Goal: Task Accomplishment & Management: Use online tool/utility

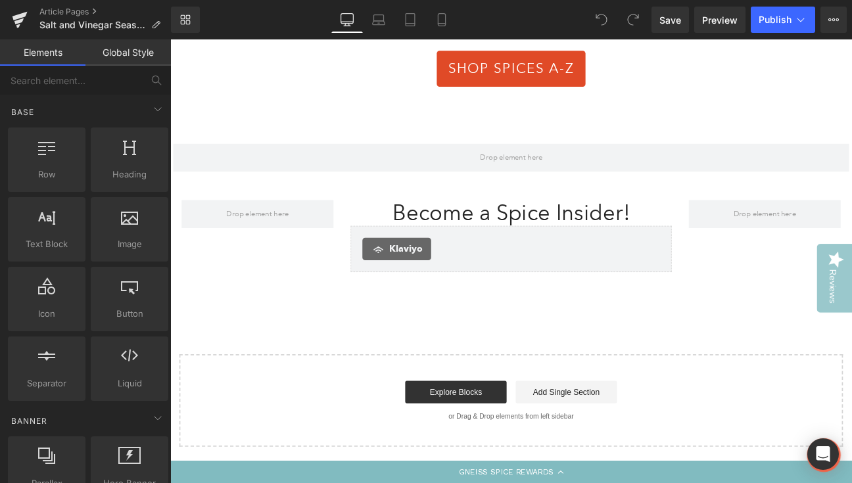
scroll to position [2205, 0]
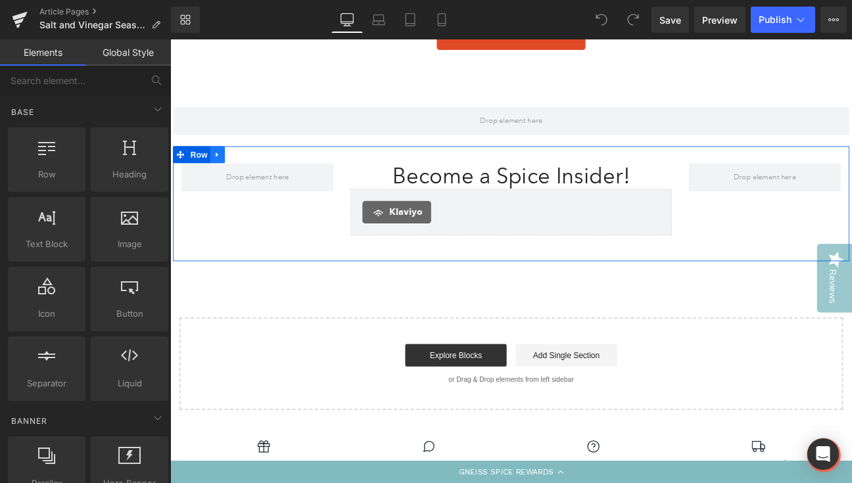
click at [230, 164] on link at bounding box center [225, 174] width 17 height 20
click at [257, 170] on icon at bounding box center [259, 174] width 9 height 9
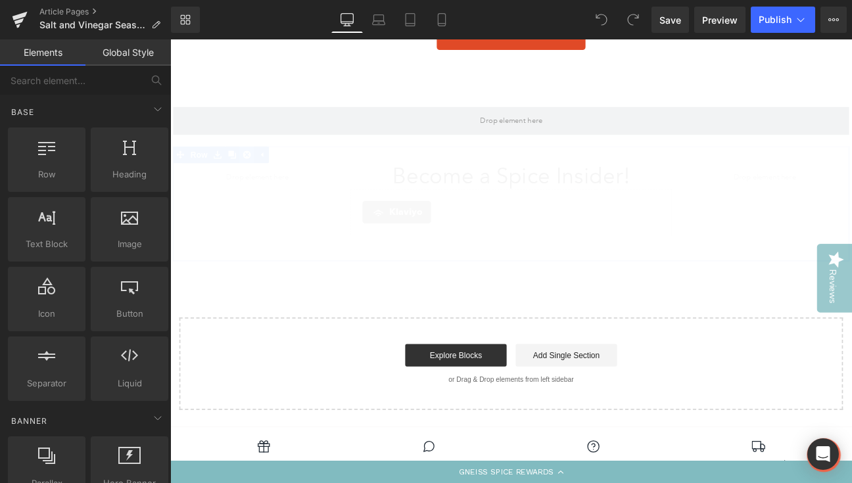
scroll to position [2138, 0]
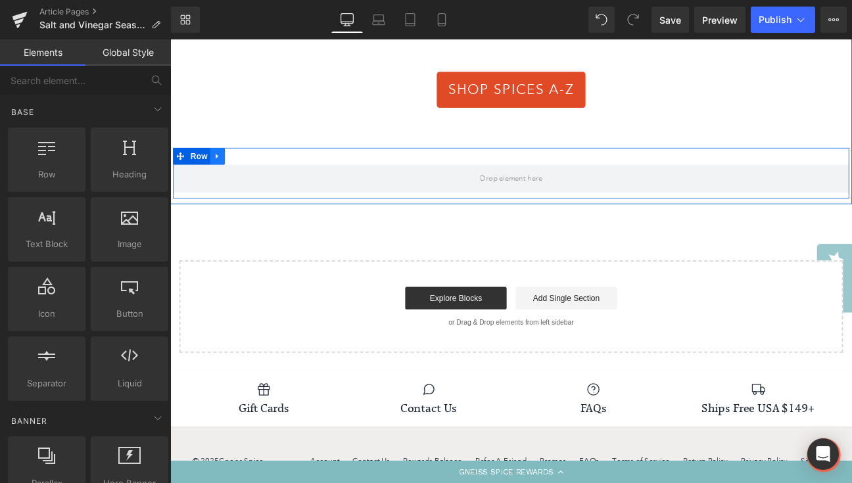
click at [229, 166] on link at bounding box center [225, 176] width 17 height 20
click at [261, 166] on link at bounding box center [259, 176] width 17 height 20
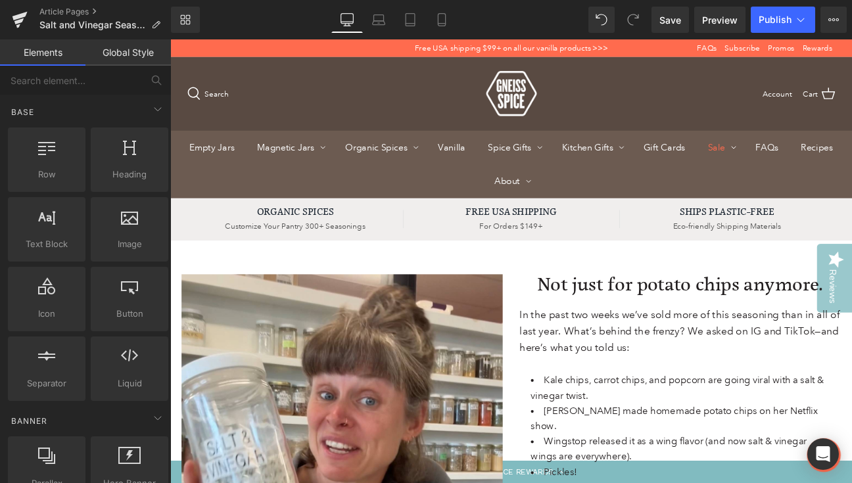
scroll to position [0, 0]
click at [76, 10] on link "Article Pages" at bounding box center [105, 12] width 132 height 11
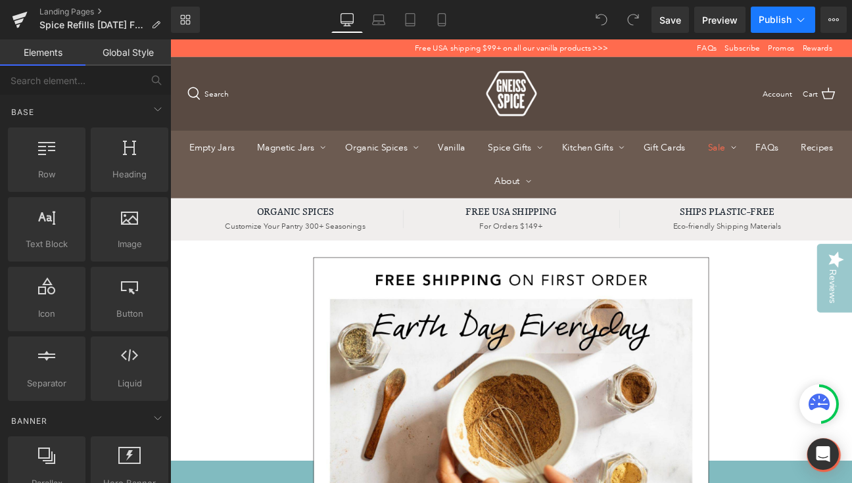
click at [802, 14] on icon at bounding box center [801, 19] width 13 height 13
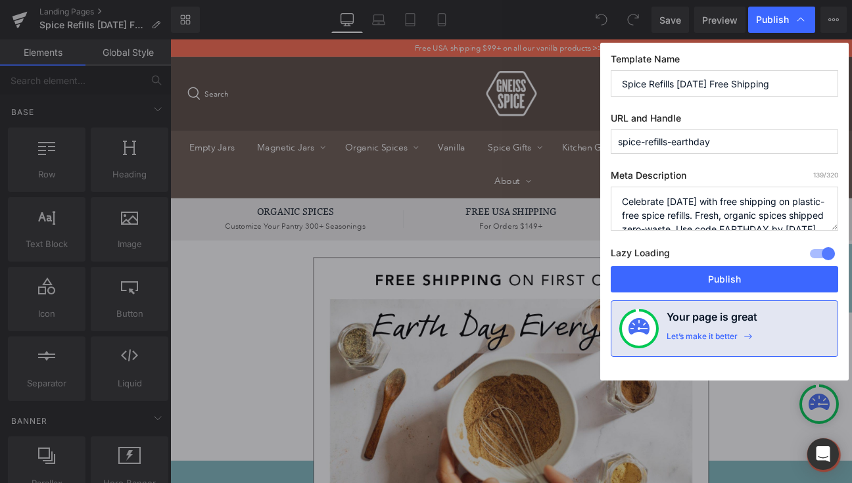
drag, startPoint x: 680, startPoint y: 84, endPoint x: 558, endPoint y: 82, distance: 122.3
click at [558, 82] on div "Publish Template Name Spice Refills Earth Day Free Shipping URL and Handle spic…" at bounding box center [426, 241] width 852 height 483
click at [665, 82] on input "Earth Day Free Shipping" at bounding box center [725, 83] width 228 height 26
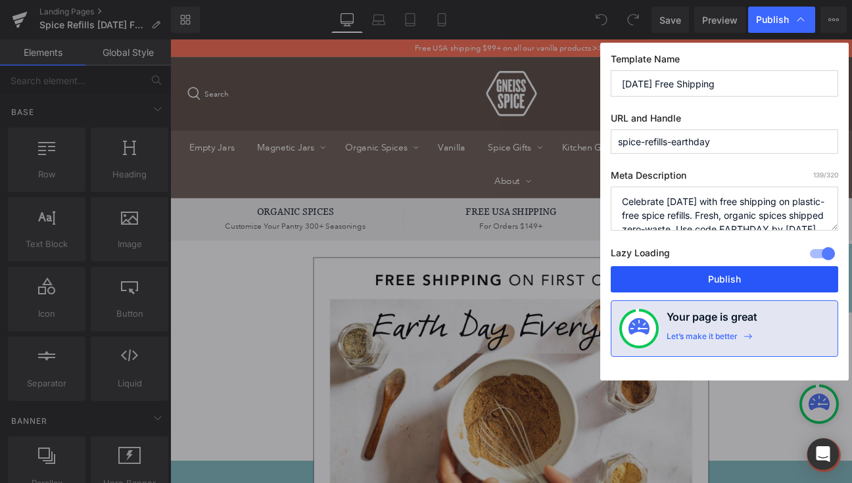
type input "Earth Day 2025 Free Shipping"
click at [703, 276] on button "Publish" at bounding box center [725, 279] width 228 height 26
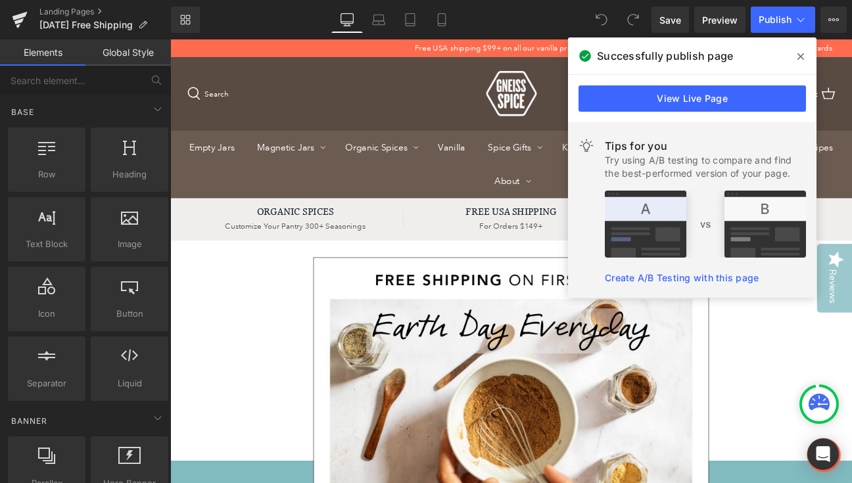
click at [797, 55] on span at bounding box center [801, 56] width 21 height 21
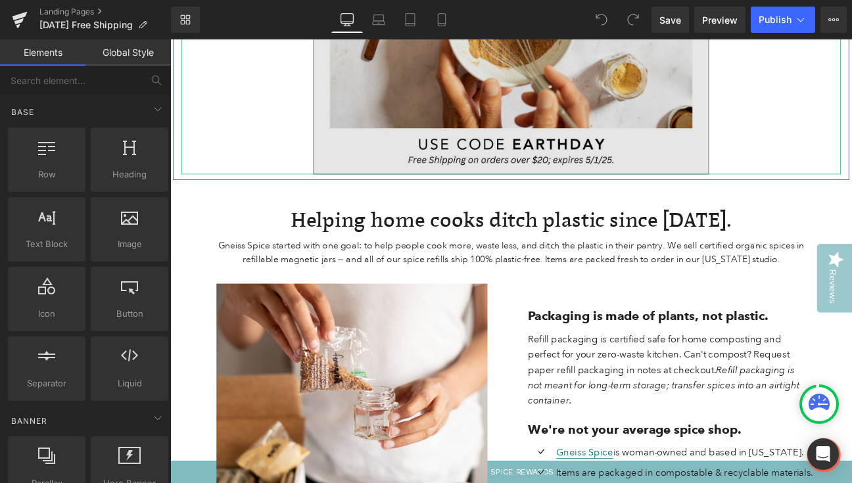
scroll to position [486, 0]
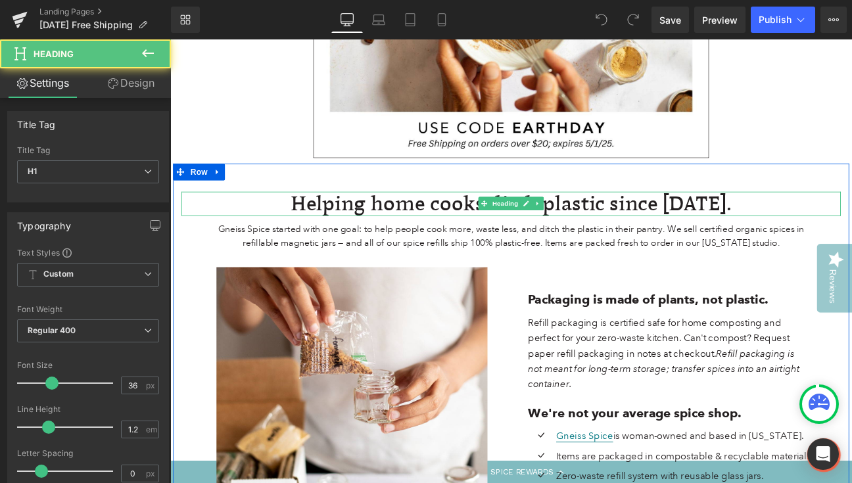
click at [663, 224] on h1 "Helping home cooks ditch plastic since 2009." at bounding box center [569, 231] width 770 height 28
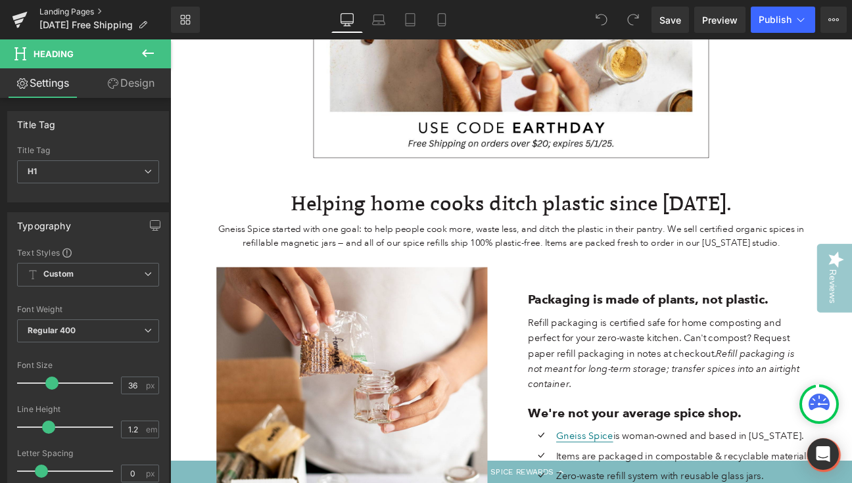
click at [74, 11] on link "Landing Pages" at bounding box center [105, 12] width 132 height 11
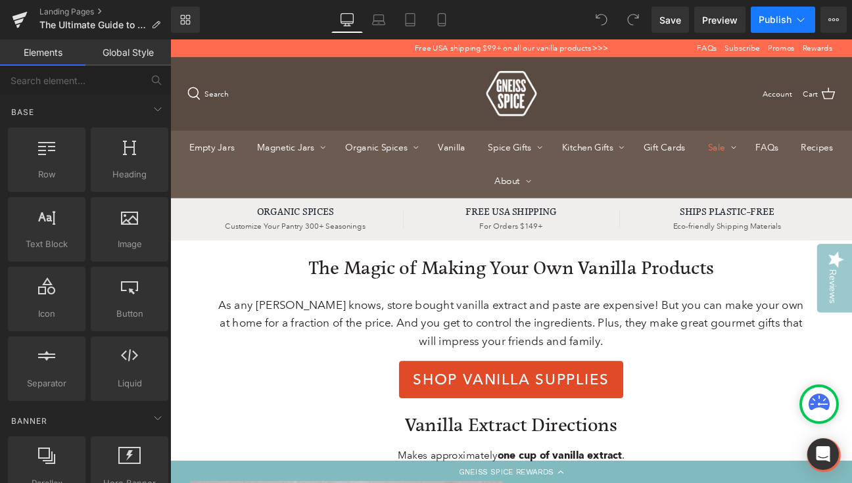
click at [780, 22] on span "Publish" at bounding box center [775, 19] width 33 height 11
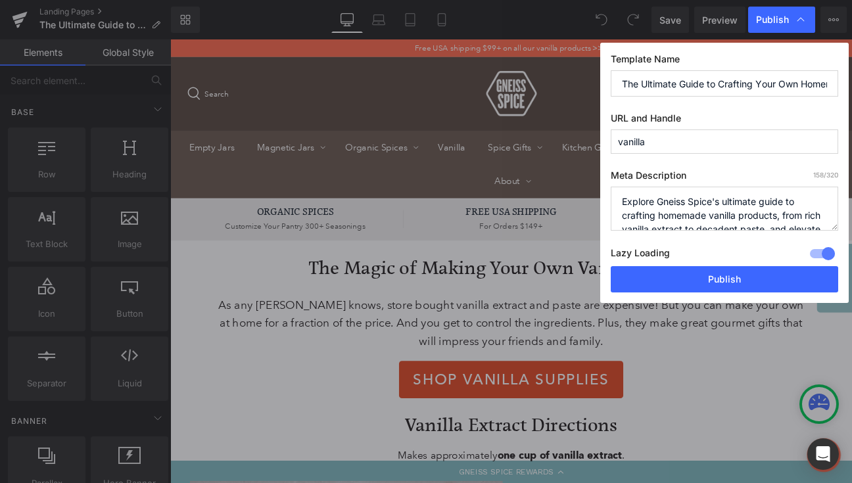
click at [737, 80] on input "The Ultimate Guide to Crafting Your Own Homemade Vanilla Extract, Pastes, and P…" at bounding box center [725, 83] width 228 height 26
drag, startPoint x: 774, startPoint y: 82, endPoint x: 850, endPoint y: 82, distance: 75.6
click at [850, 82] on div "Publish Template Name The Ultimate Guide to Crafting Your Own Homemade Vanilla …" at bounding box center [426, 241] width 852 height 483
click at [781, 78] on input "The Ultimate Guide to Crafting Your Own Homemade Vanilla Extract, Pastes, and P…" at bounding box center [725, 83] width 228 height 26
drag, startPoint x: 718, startPoint y: 83, endPoint x: 898, endPoint y: 86, distance: 180.2
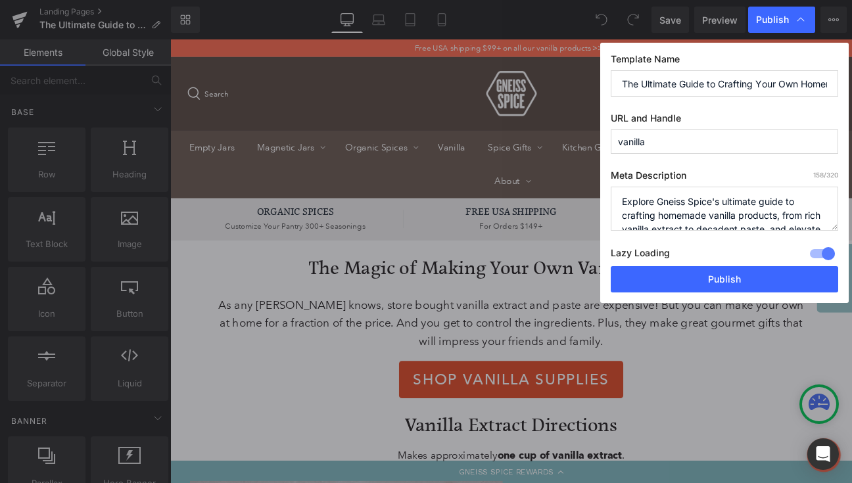
click at [852, 86] on html "You are previewing how the will restyle your page. You can not edit Elements in…" at bounding box center [426, 241] width 852 height 483
type input "The Ultimate Guide to Crafting Your Own Homemade Vanilla Products"
click at [661, 282] on button "Publish" at bounding box center [725, 279] width 228 height 26
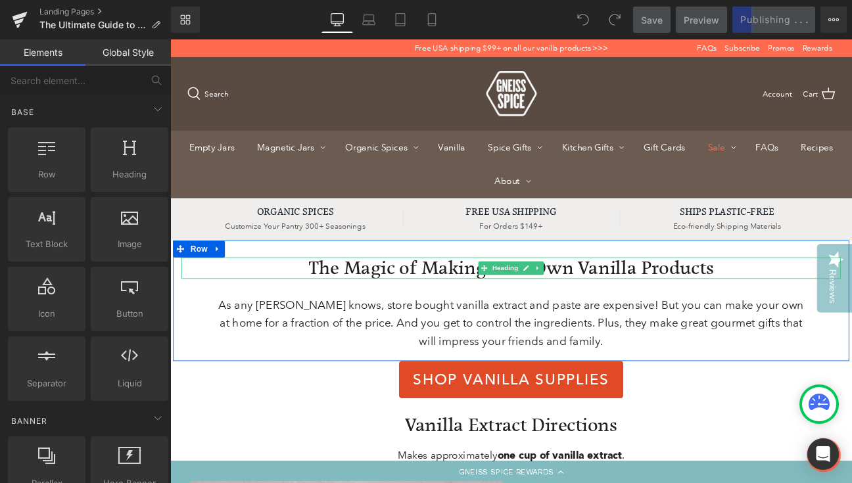
click at [486, 306] on h2 "The Magic of Making Your Own Vanilla Products" at bounding box center [569, 306] width 770 height 25
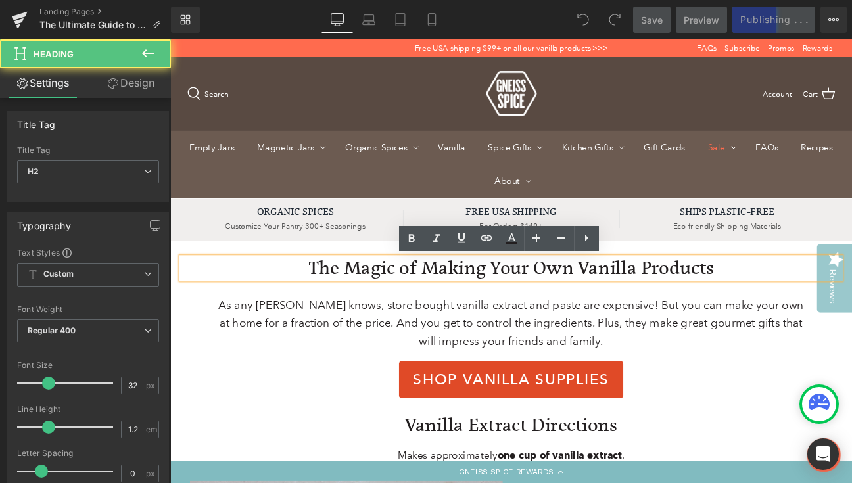
click at [486, 306] on h2 "The Magic of Making Your Own Vanilla Products" at bounding box center [569, 306] width 770 height 25
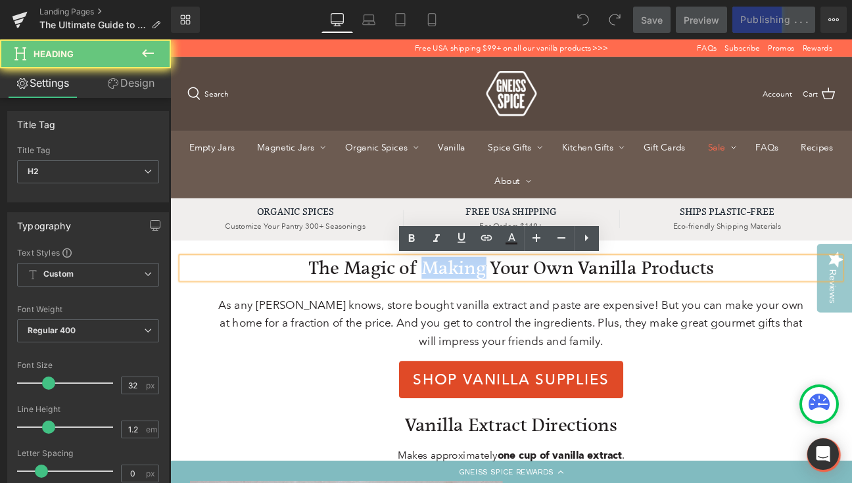
click at [486, 306] on h2 "The Magic of Making Your Own Vanilla Products" at bounding box center [569, 306] width 770 height 25
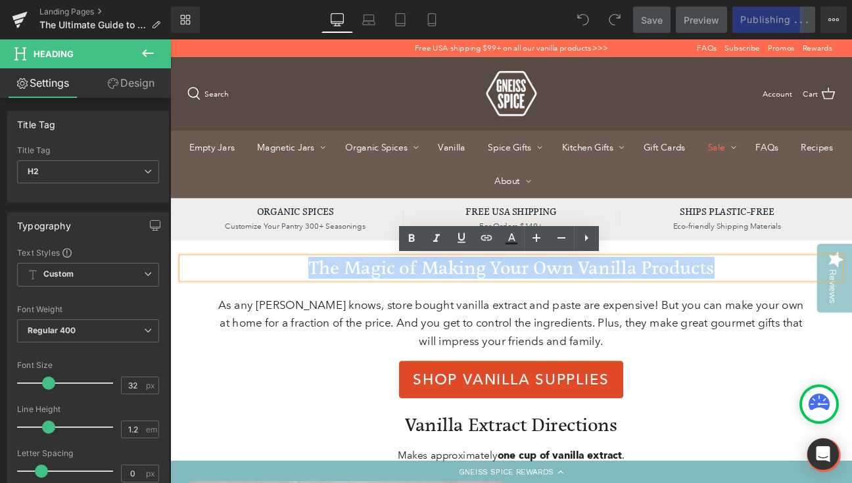
click at [486, 306] on h2 "The Magic of Making Your Own Vanilla Products" at bounding box center [569, 306] width 770 height 25
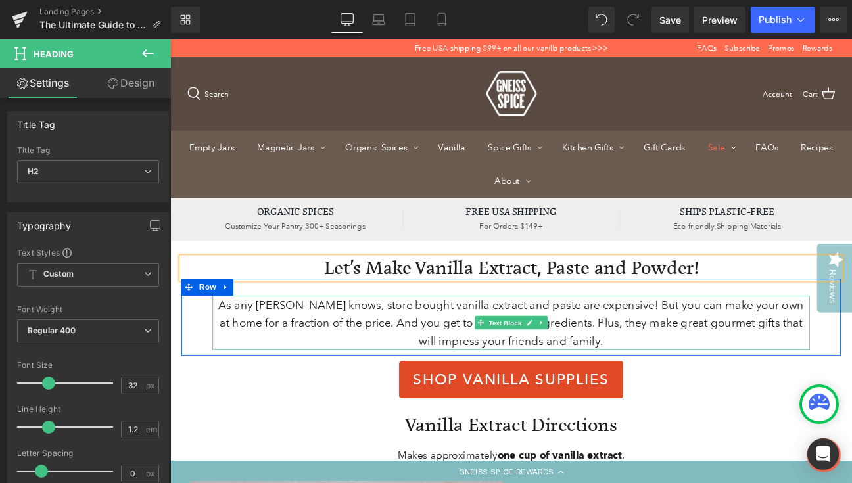
click at [431, 348] on p "As any baker knows, store bought vanilla extract and paste are expensive! But y…" at bounding box center [568, 370] width 697 height 63
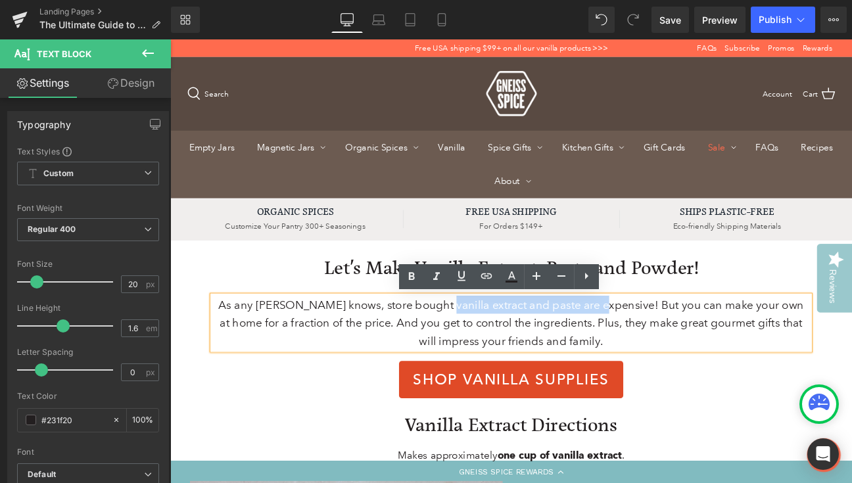
drag, startPoint x: 468, startPoint y: 352, endPoint x: 654, endPoint y: 351, distance: 186.1
click at [654, 351] on p "As any baker knows, store bought vanilla extract and paste are expensive! But y…" at bounding box center [568, 370] width 697 height 63
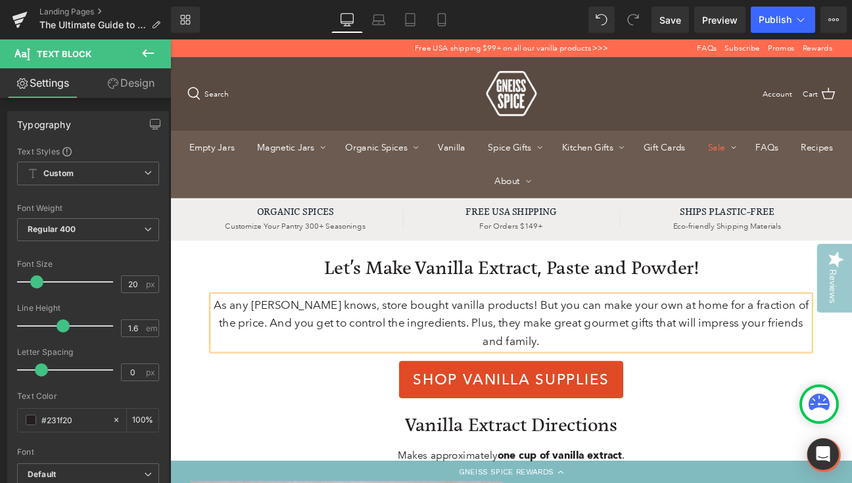
click at [431, 349] on p "As any baker knows, store bought vanilla products! But you can make your own at…" at bounding box center [568, 370] width 697 height 63
click at [560, 351] on p "As any baker knows, store bought (real) vanilla products! But you can make your…" at bounding box center [568, 370] width 697 height 63
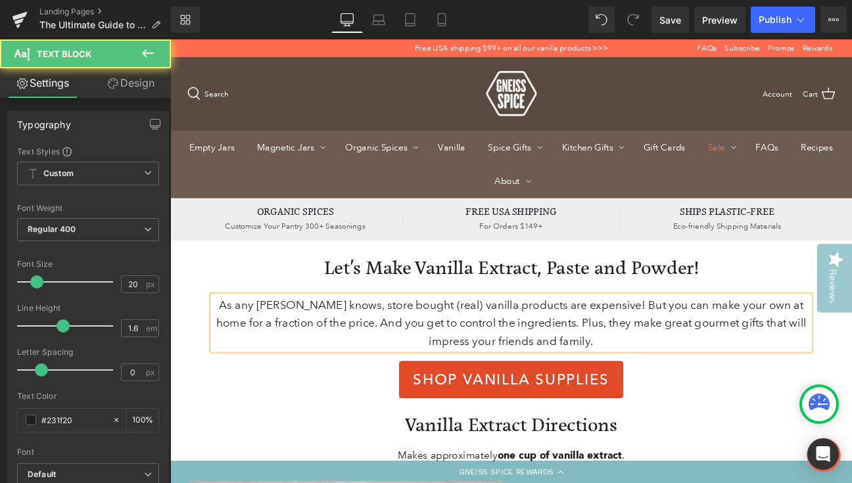
drag, startPoint x: 687, startPoint y: 443, endPoint x: 766, endPoint y: 379, distance: 101.5
click at [766, 379] on p "As any baker knows, store bought (real) vanilla products are expensive! But you…" at bounding box center [568, 370] width 697 height 63
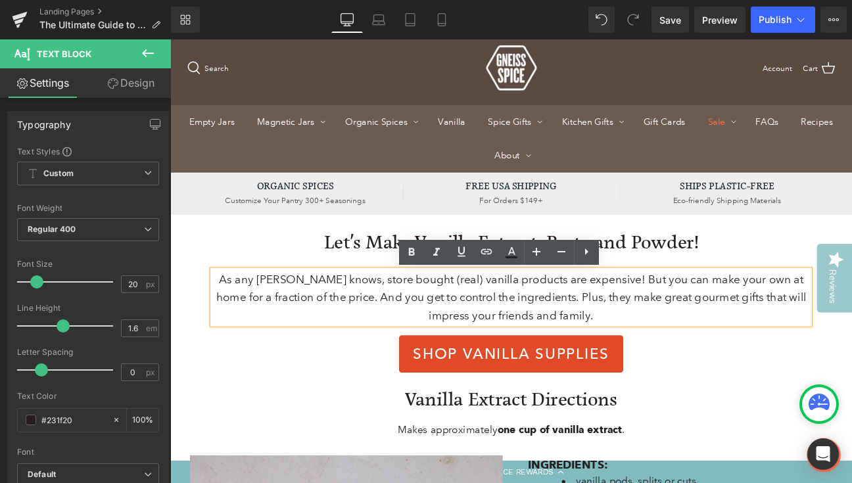
scroll to position [33, 0]
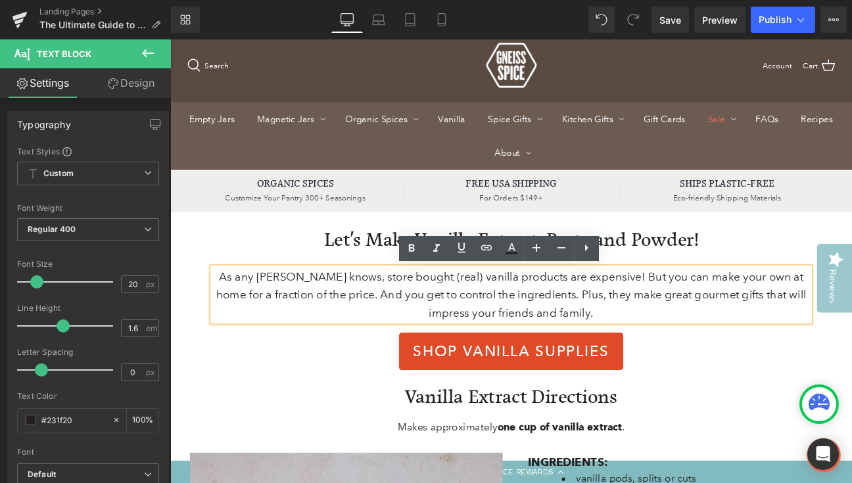
click at [348, 338] on p "As any baker knows, store bought (real) vanilla products are expensive! But you…" at bounding box center [568, 337] width 697 height 63
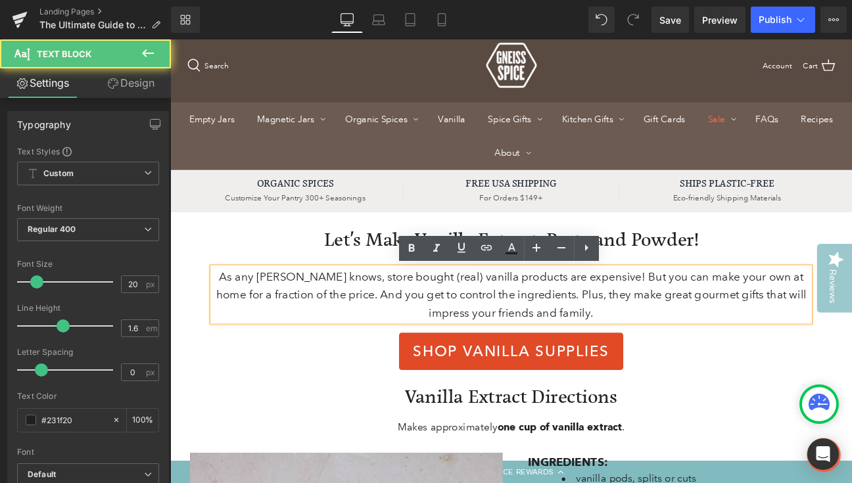
click at [360, 337] on p "As any baker knows, store bought (real) vanilla products are expensive! But you…" at bounding box center [568, 337] width 697 height 63
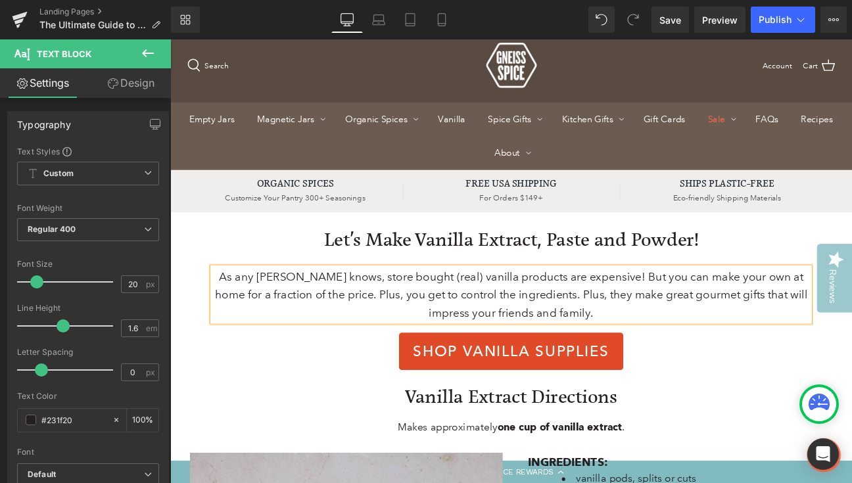
click at [590, 334] on p "As any baker knows, store bought (real) vanilla products are expensive! But you…" at bounding box center [568, 337] width 697 height 63
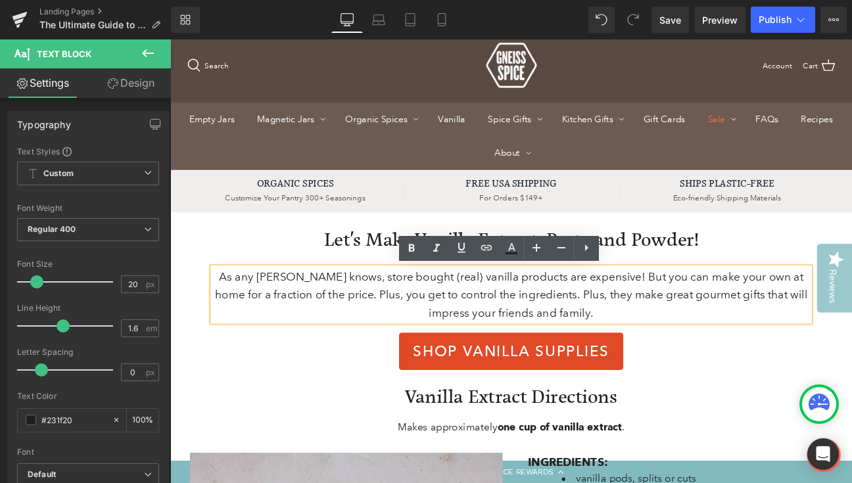
click at [359, 338] on p "As any baker knows, store bought (real) vanilla products are expensive! But you…" at bounding box center [568, 337] width 697 height 63
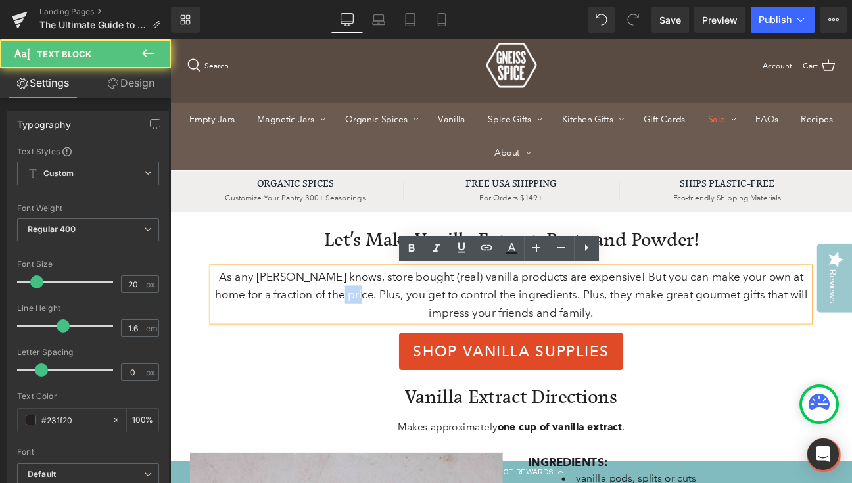
click at [359, 338] on p "As any baker knows, store bought (real) vanilla products are expensive! But you…" at bounding box center [568, 337] width 697 height 63
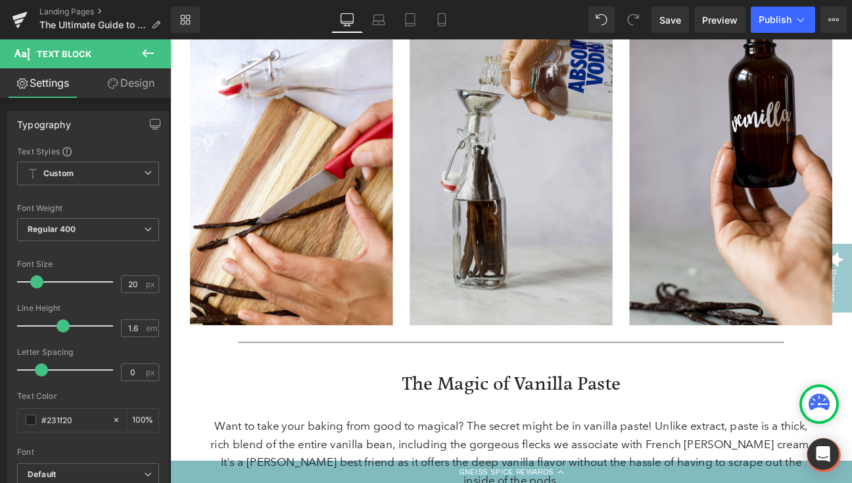
scroll to position [1165, 0]
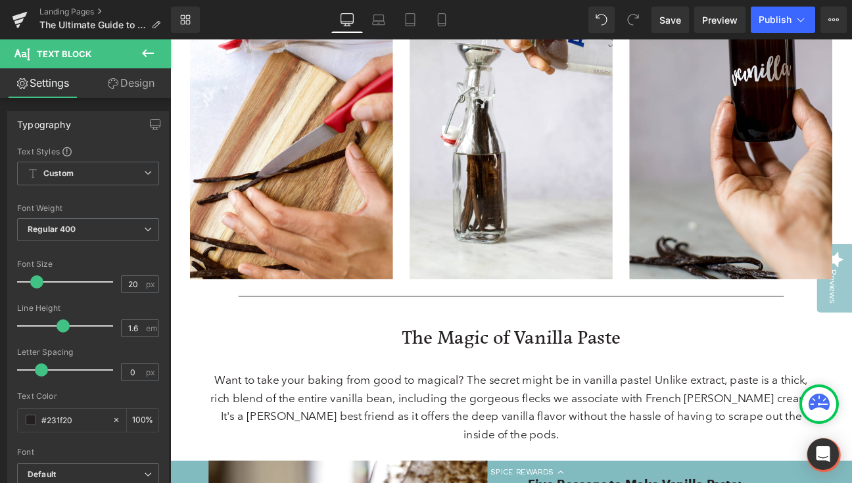
click at [147, 50] on icon at bounding box center [148, 53] width 12 height 8
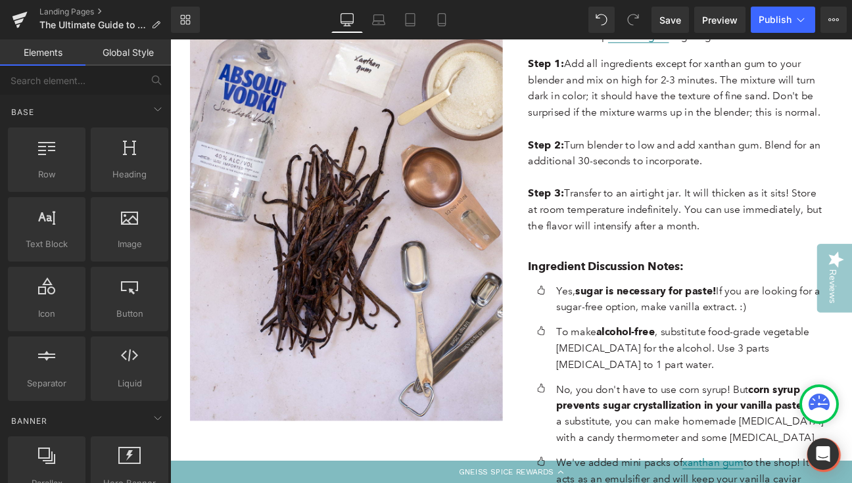
scroll to position [2271, 0]
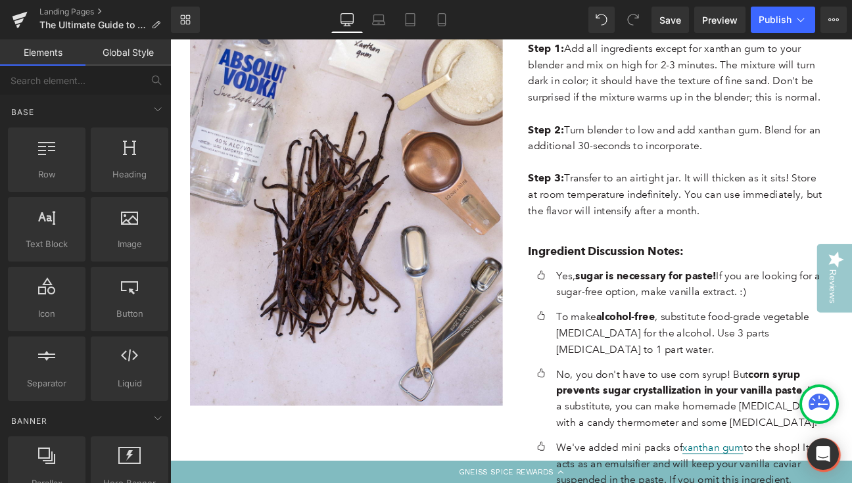
click at [743, 354] on div "To make alcohol-free , substitute food-grade vegetable glycerin for the alcohol…" at bounding box center [776, 382] width 316 height 57
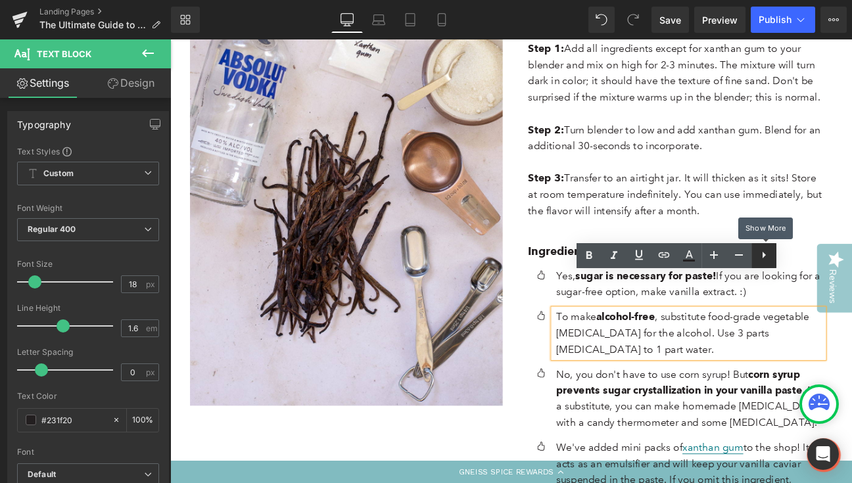
click at [766, 257] on icon at bounding box center [764, 255] width 16 height 16
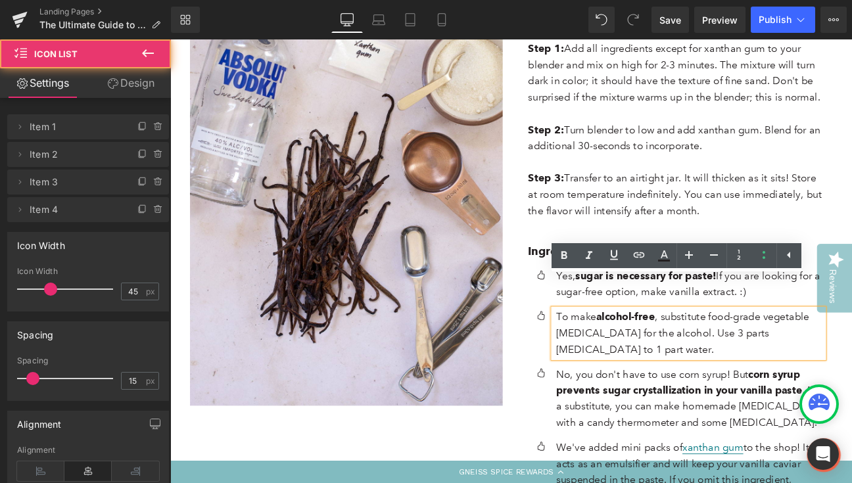
click at [737, 379] on ul "Icon Yes, sugar is necessary for paste! If you are looking for a sugar-free opt…" at bounding box center [760, 449] width 345 height 285
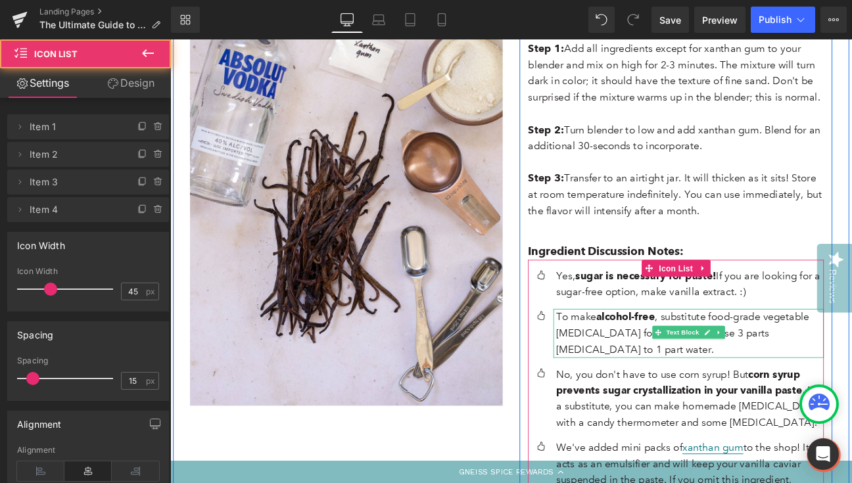
click at [657, 355] on p "To make alcohol-free , substitute food-grade vegetable glycerin for the alcohol…" at bounding box center [777, 382] width 312 height 57
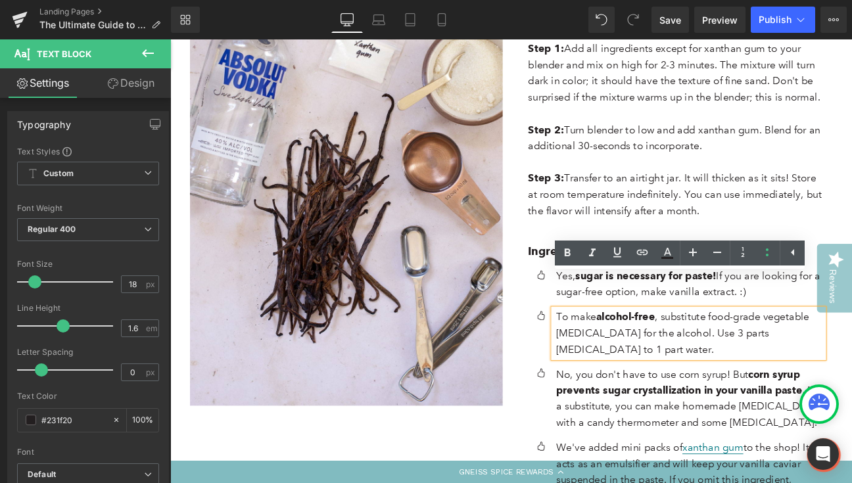
click at [735, 354] on p "To make alcohol-free , substitute food-grade vegetable glycerin for the alcohol…" at bounding box center [777, 382] width 312 height 57
click at [763, 421] on p "No, you don't have to use corn syrup! But corn syrup prevents sugar crystalliza…" at bounding box center [777, 459] width 312 height 76
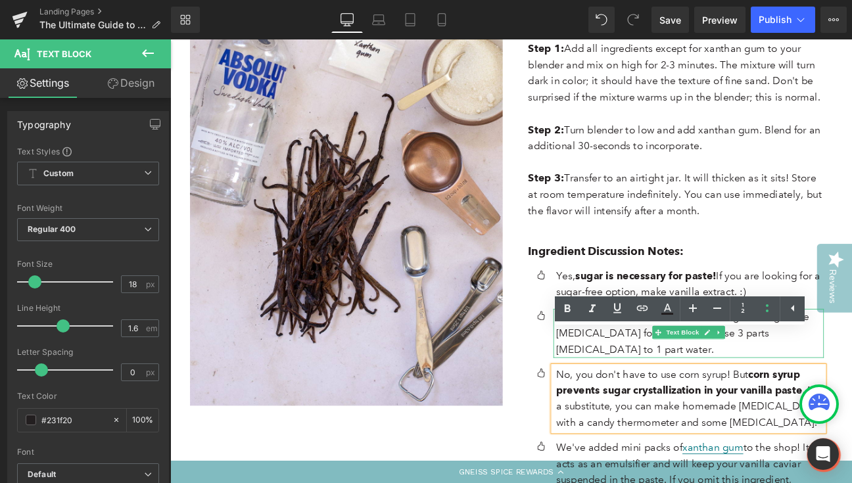
click at [708, 356] on strong "alcohol-free" at bounding box center [702, 363] width 68 height 14
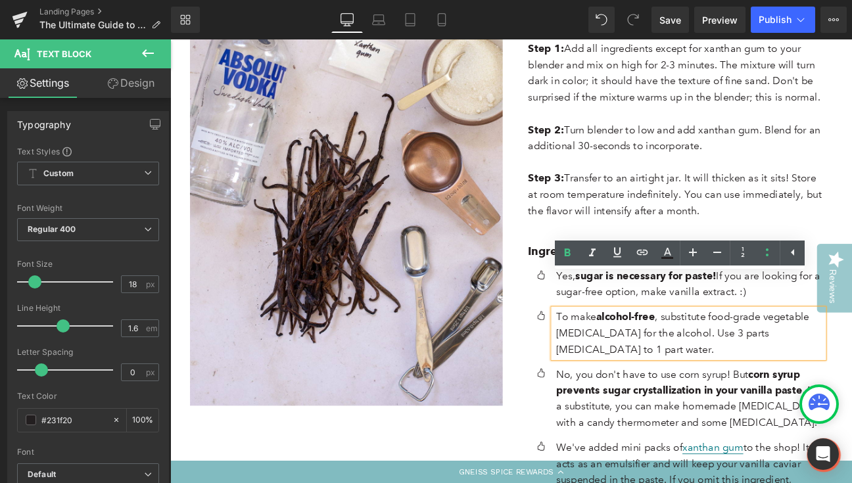
click at [746, 354] on p "To make alcohol-free , substitute food-grade vegetable glycerin for the alcohol…" at bounding box center [777, 382] width 312 height 57
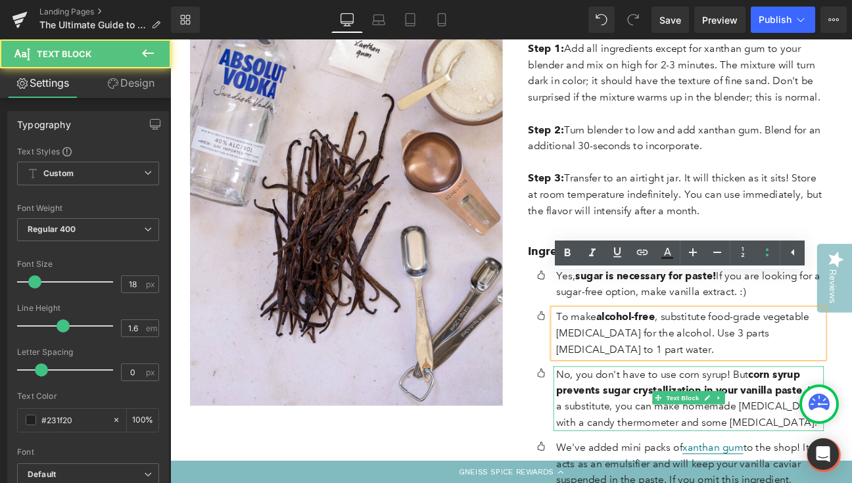
click at [724, 430] on p "No, you don't have to use corn syrup! But corn syrup prevents sugar crystalliza…" at bounding box center [777, 459] width 312 height 76
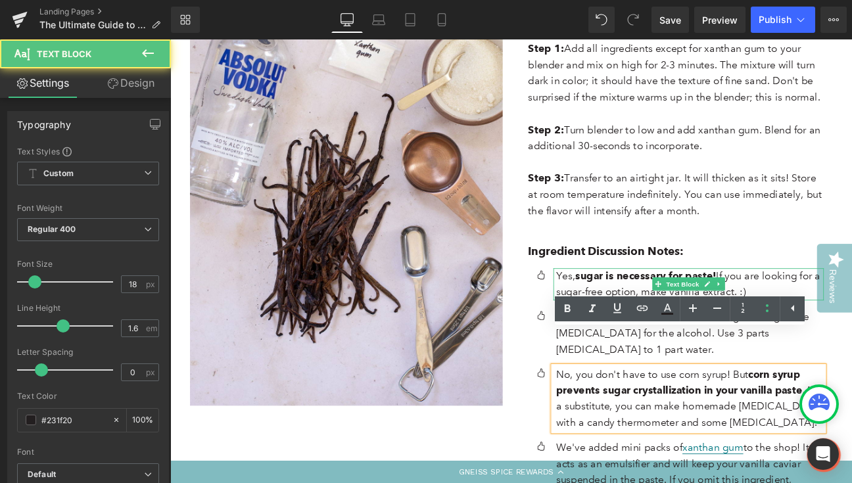
click at [741, 307] on p "Yes, sugar is necessary for paste! If you are looking for a sugar-free option, …" at bounding box center [777, 326] width 312 height 38
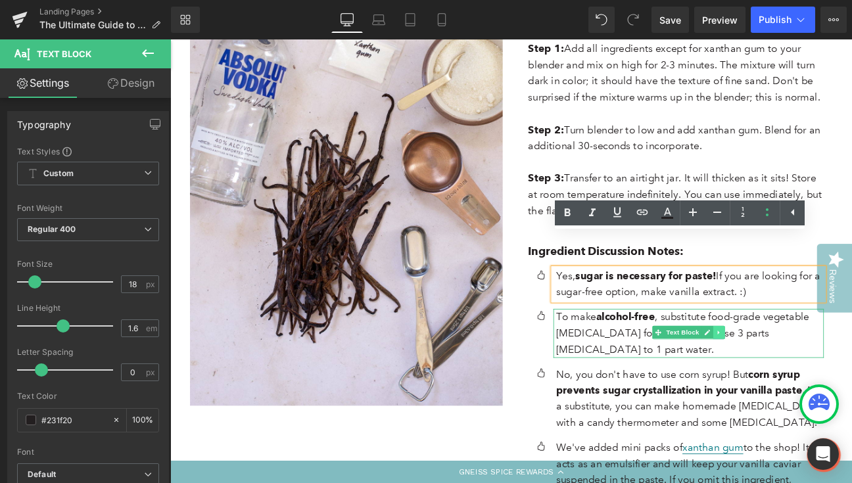
click at [810, 378] on icon at bounding box center [810, 382] width 7 height 8
click at [804, 378] on icon at bounding box center [803, 381] width 7 height 7
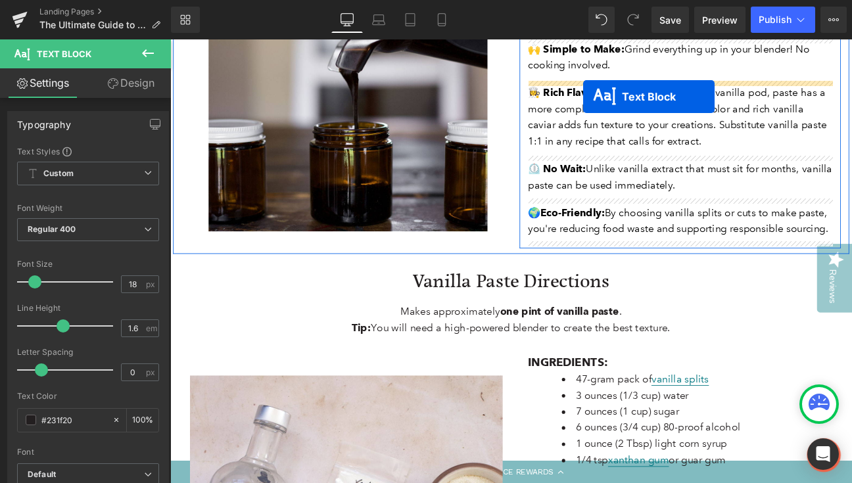
scroll to position [1705, 0]
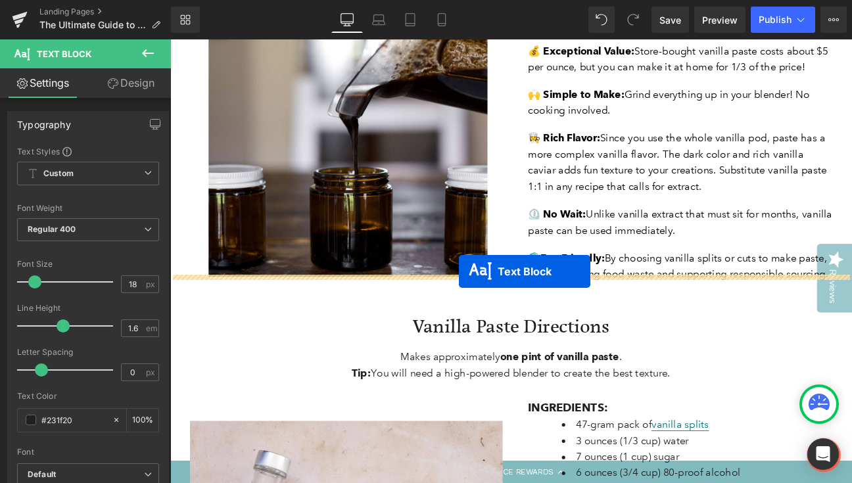
drag, startPoint x: 737, startPoint y: 344, endPoint x: 507, endPoint y: 310, distance: 232.0
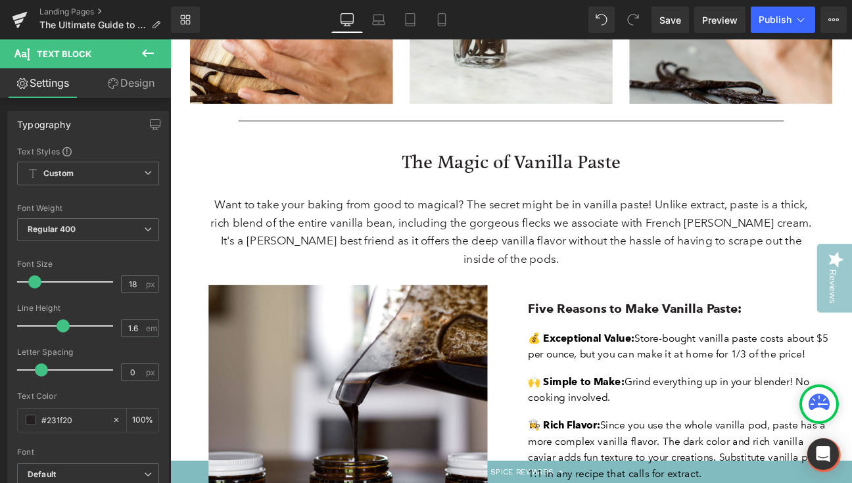
scroll to position [1329, 0]
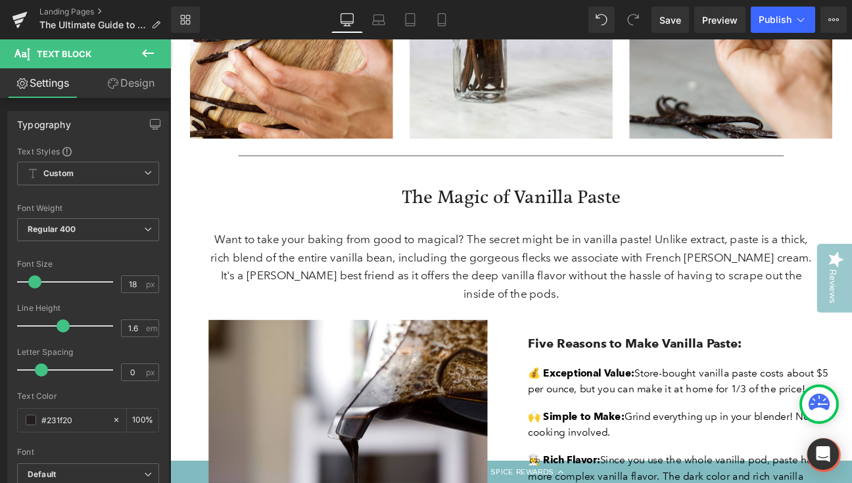
click at [497, 276] on p "Want to take your baking from good to magical? The secret might be in vanilla p…" at bounding box center [568, 304] width 717 height 84
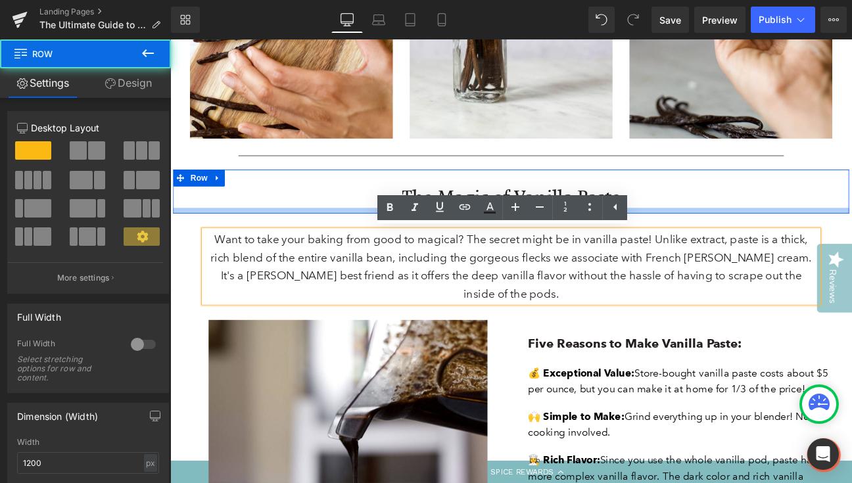
click at [377, 239] on div at bounding box center [568, 239] width 789 height 7
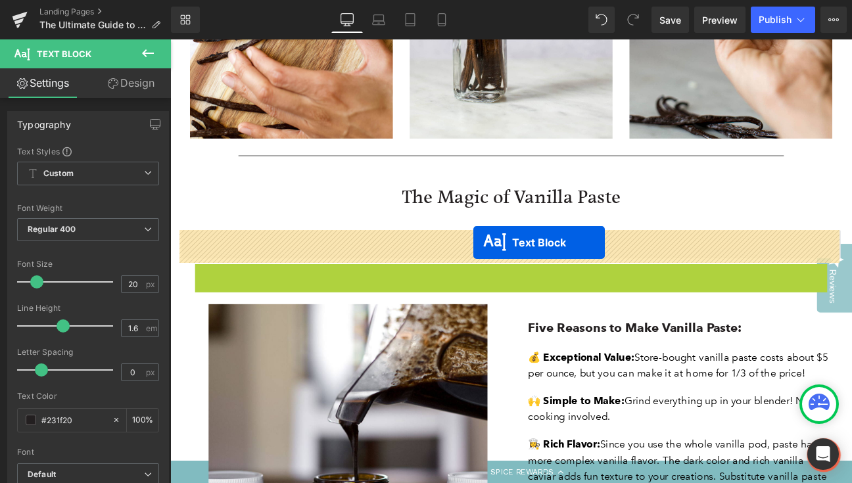
drag, startPoint x: 528, startPoint y: 333, endPoint x: 524, endPoint y: 277, distance: 56.0
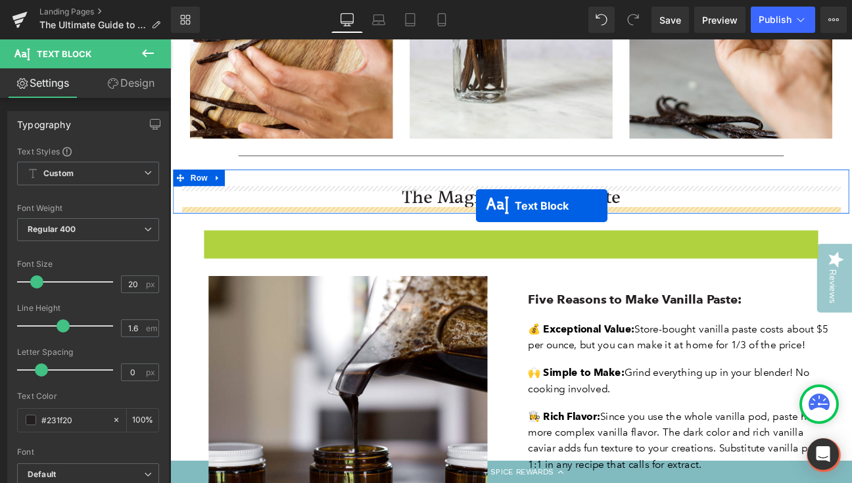
drag, startPoint x: 528, startPoint y: 293, endPoint x: 528, endPoint y: 233, distance: 59.2
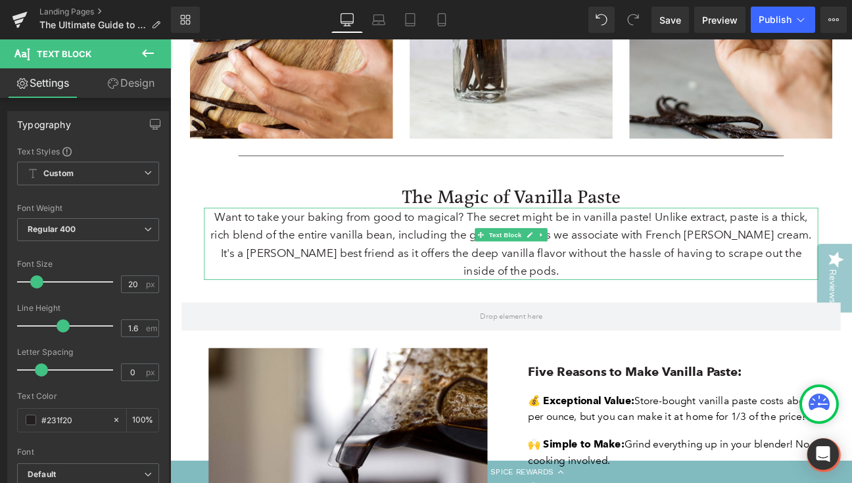
click at [135, 84] on link "Design" at bounding box center [131, 83] width 86 height 30
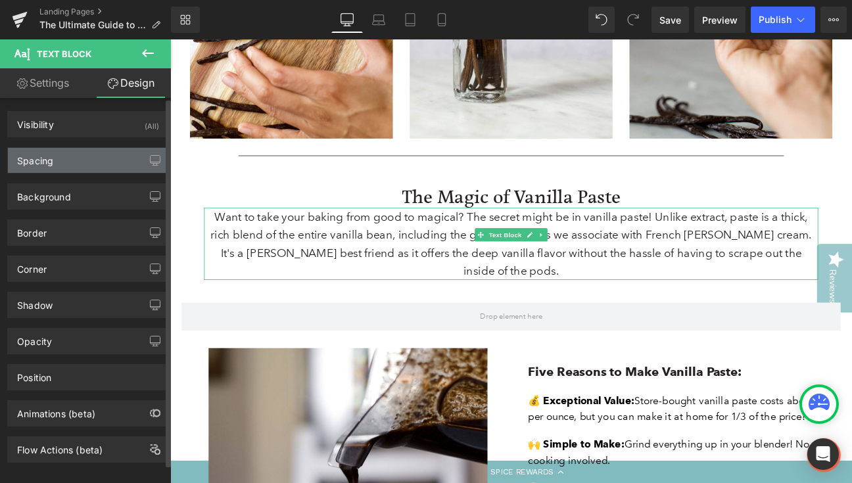
click at [105, 158] on div "Spacing" at bounding box center [88, 160] width 160 height 25
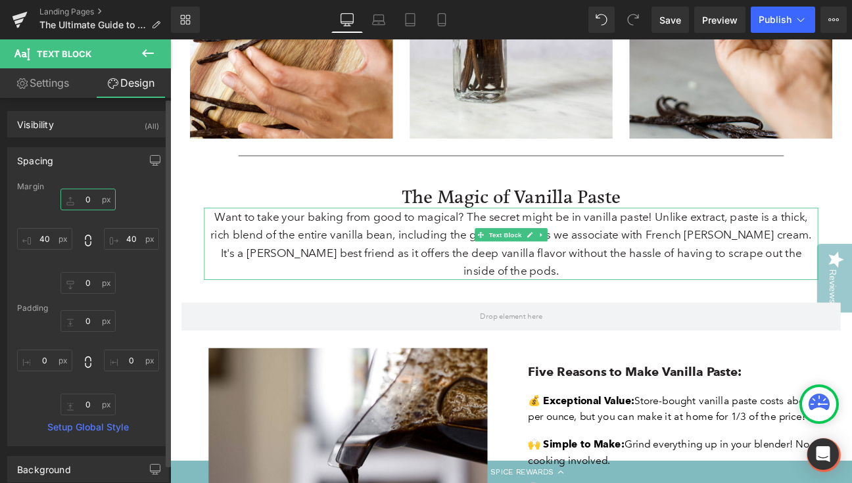
click at [80, 200] on input "0" at bounding box center [88, 200] width 55 height 22
type input "20"
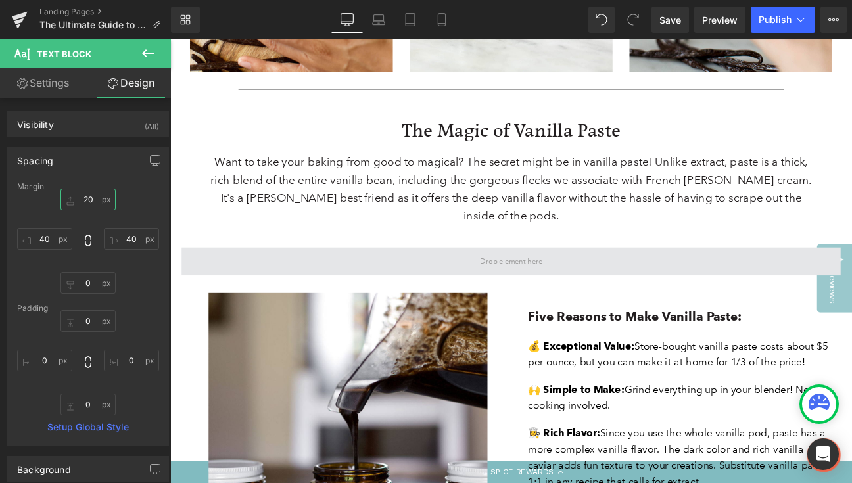
scroll to position [1413, 0]
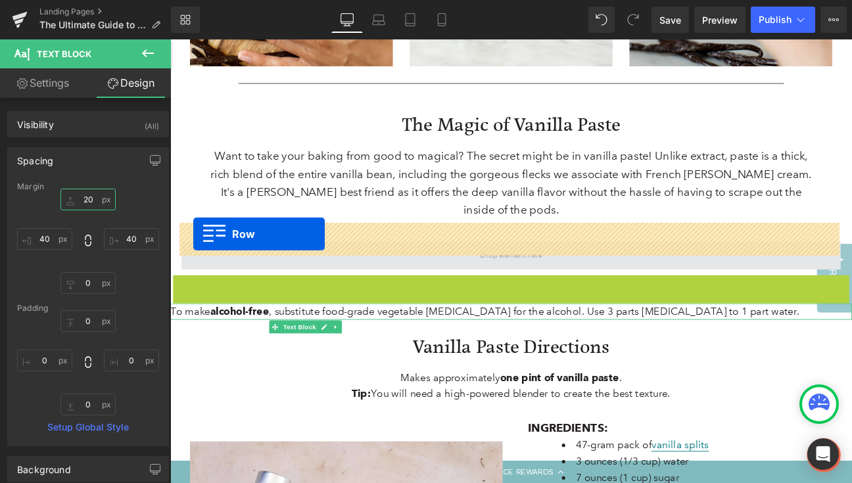
drag, startPoint x: 176, startPoint y: 306, endPoint x: 197, endPoint y: 266, distance: 44.7
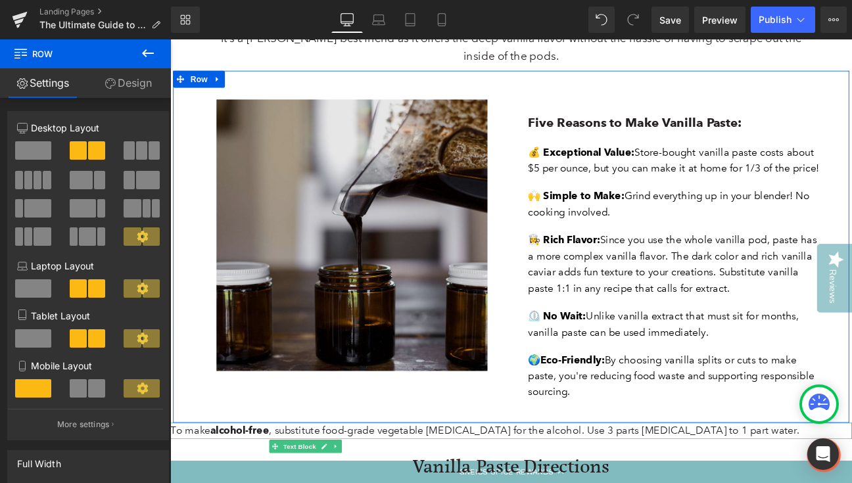
scroll to position [1649, 0]
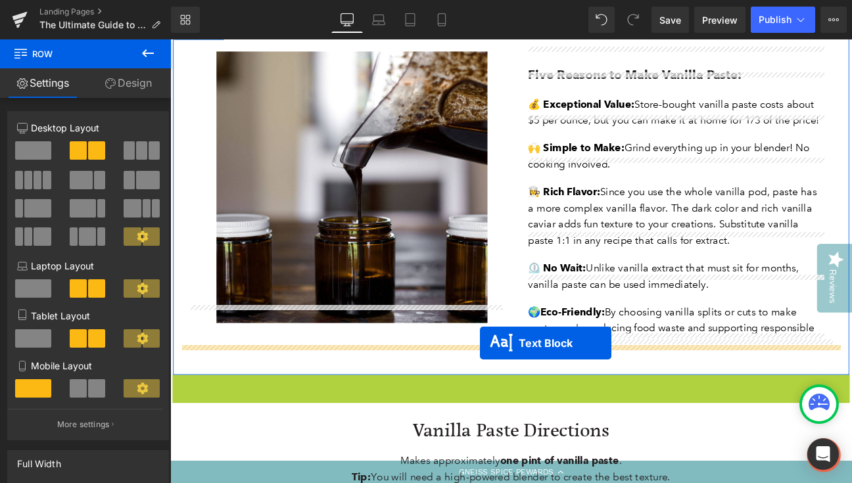
drag, startPoint x: 530, startPoint y: 409, endPoint x: 532, endPoint y: 394, distance: 15.3
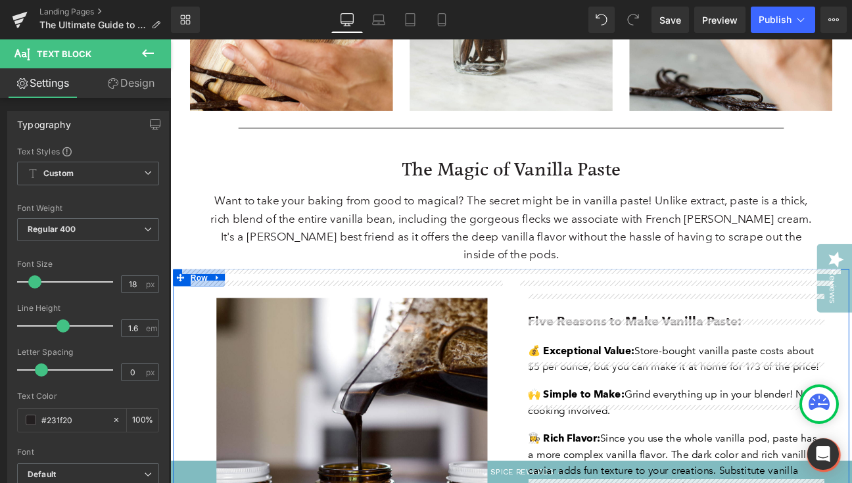
scroll to position [1360, 0]
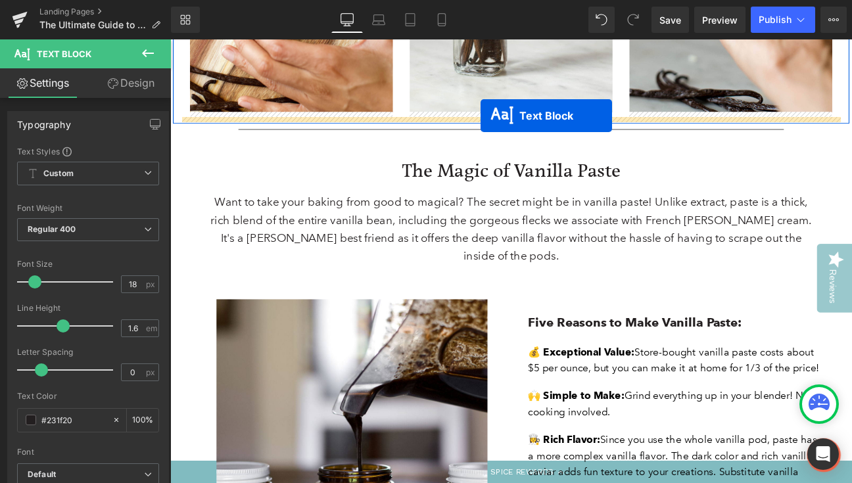
drag, startPoint x: 530, startPoint y: 164, endPoint x: 533, endPoint y: 128, distance: 36.3
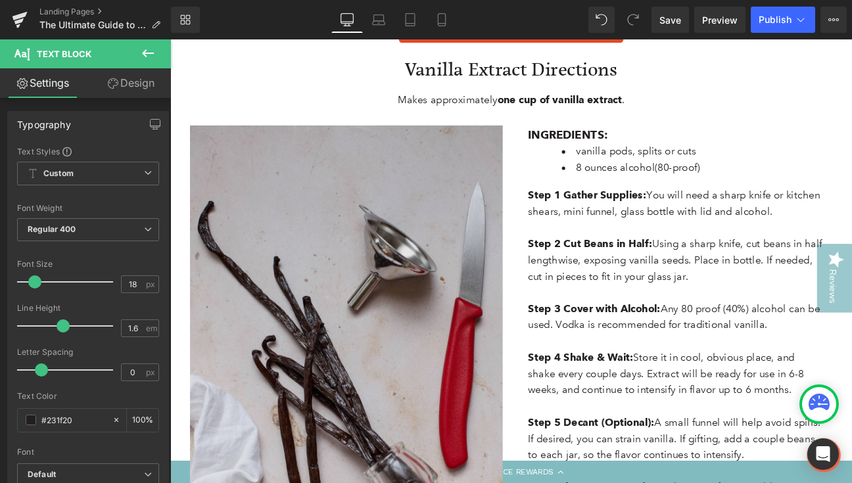
scroll to position [337, 0]
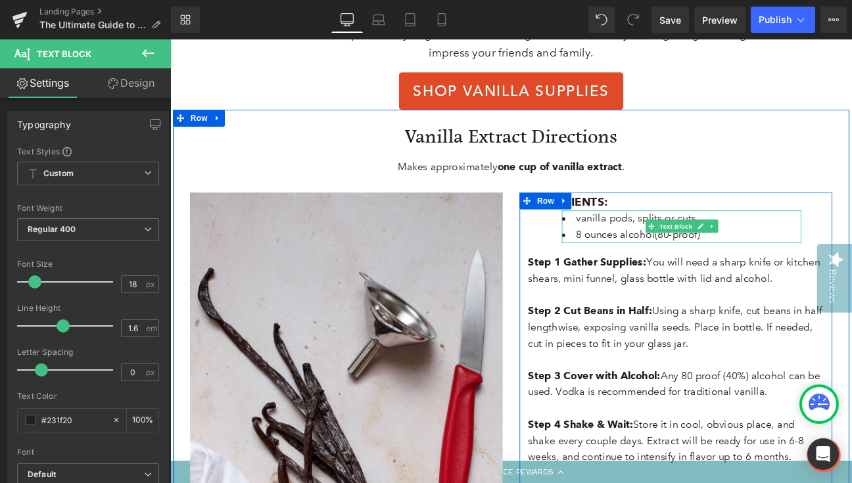
click at [662, 269] on span "8 ounces alcohol" at bounding box center [690, 267] width 92 height 14
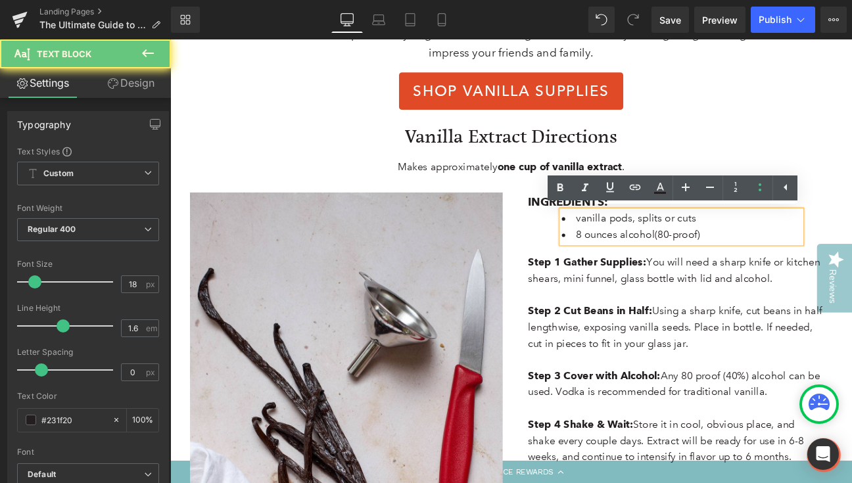
click at [802, 260] on li "8 ounces alcohol (80-proof)" at bounding box center [767, 267] width 280 height 19
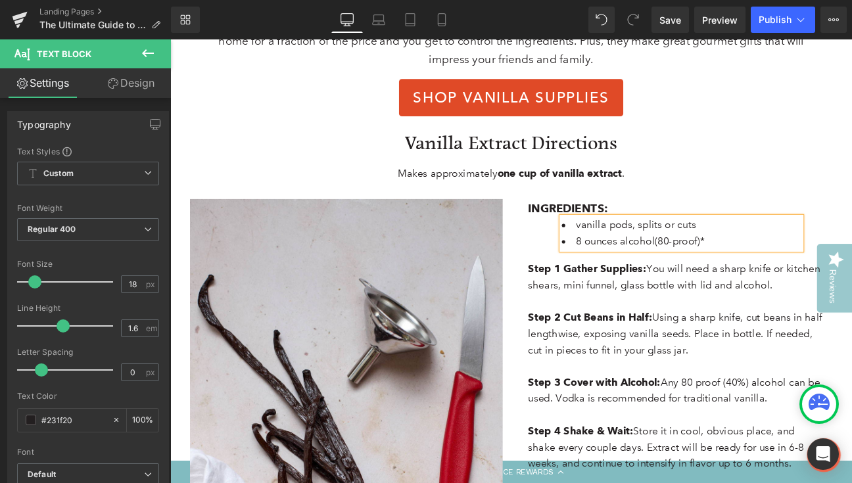
scroll to position [341, 0]
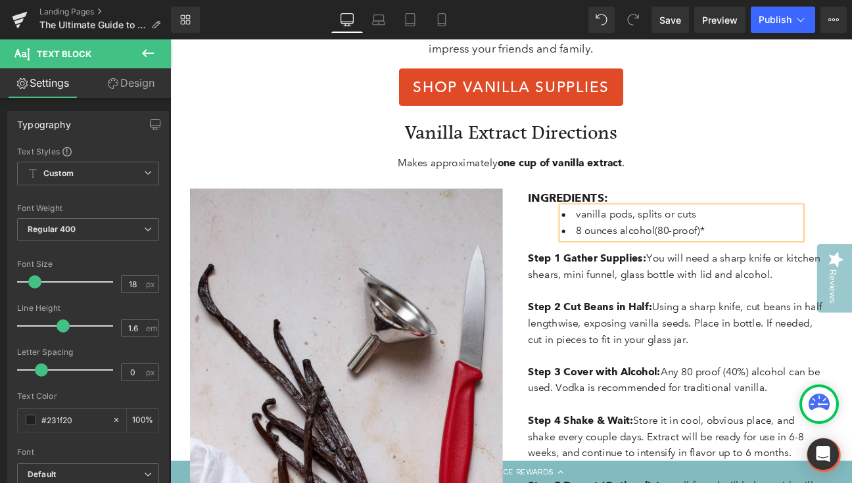
click at [638, 243] on li "vanilla pods, splits or cuts" at bounding box center [767, 244] width 280 height 19
click at [654, 245] on li "23 grams vanilla pods, splits or cuts" at bounding box center [767, 244] width 280 height 19
click at [815, 245] on li "23-grams vanilla pods, splits or cuts" at bounding box center [767, 244] width 280 height 19
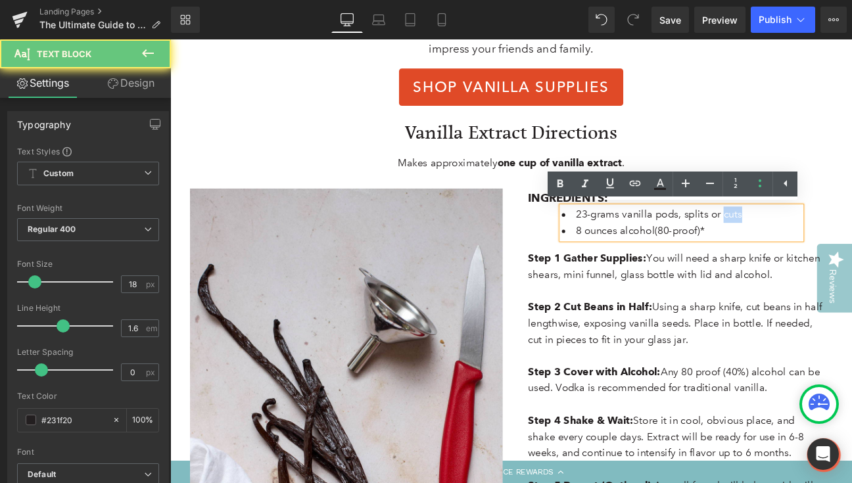
click at [815, 245] on li "23-grams vanilla pods, splits or cuts" at bounding box center [767, 244] width 280 height 19
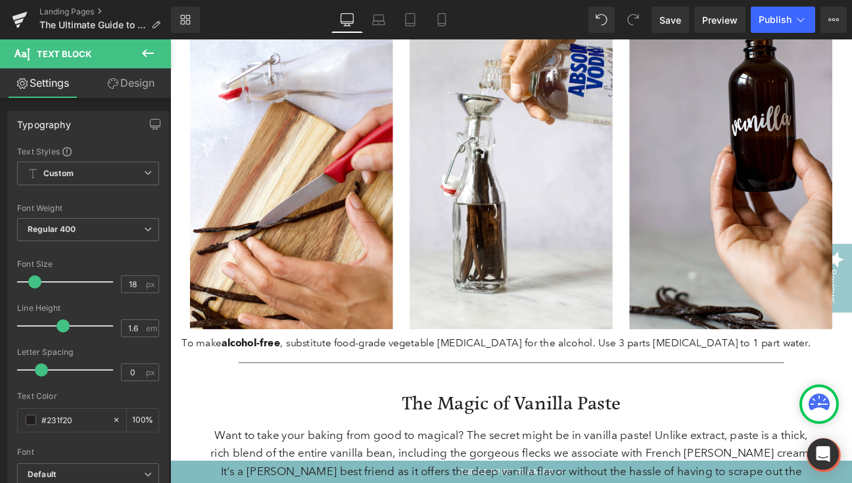
scroll to position [1127, 0]
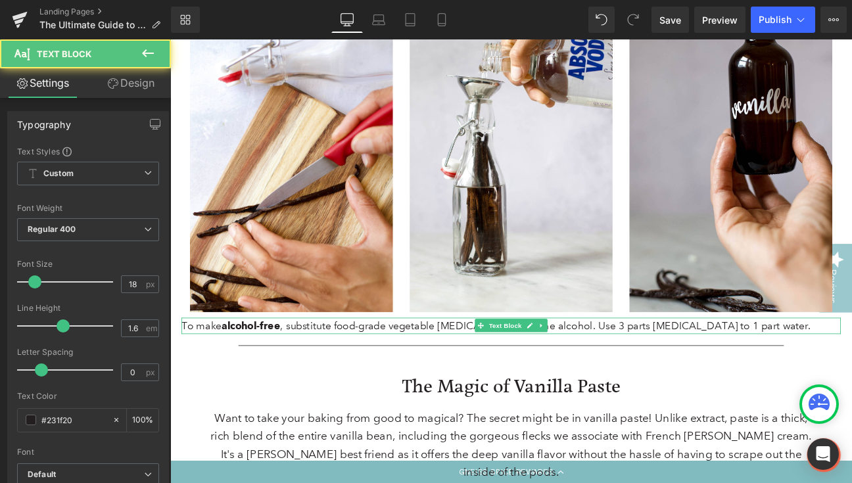
click at [509, 374] on p "To make alcohol-free , substitute food-grade vegetable glycerin for the alcohol…" at bounding box center [569, 373] width 770 height 19
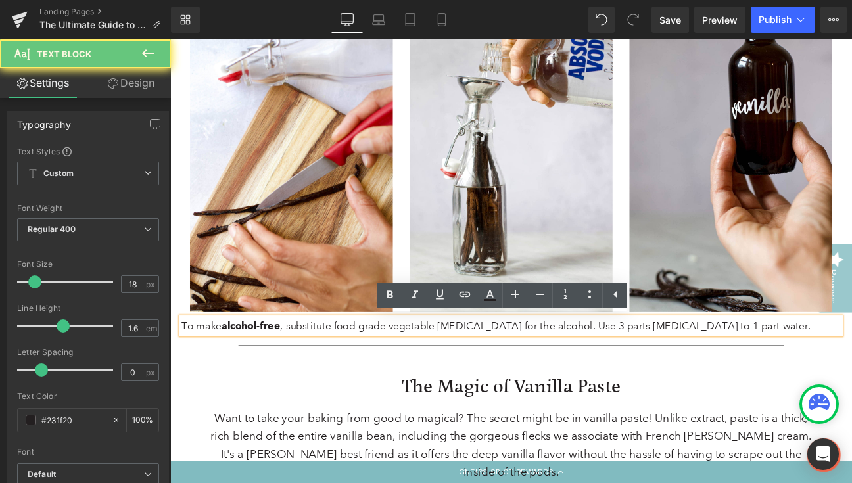
click at [509, 374] on p "To make alcohol-free , substitute food-grade vegetable glycerin for the alcohol…" at bounding box center [569, 373] width 770 height 19
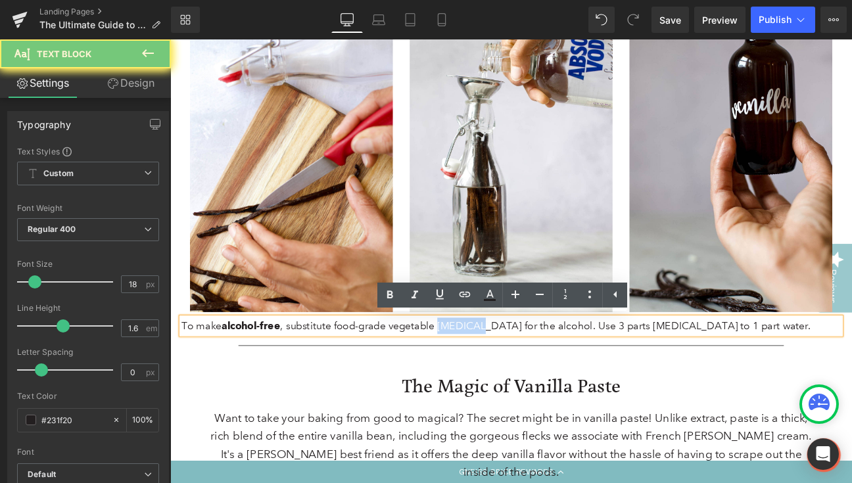
click at [509, 374] on p "To make alcohol-free , substitute food-grade vegetable glycerin for the alcohol…" at bounding box center [569, 373] width 770 height 19
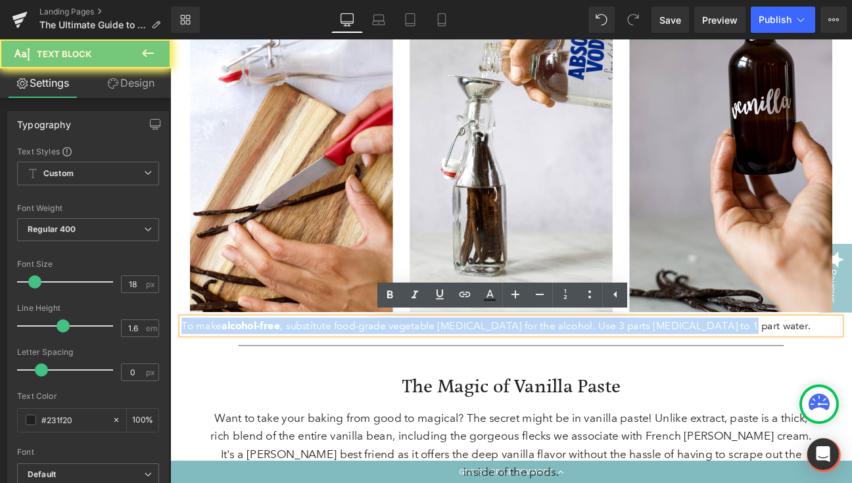
click at [509, 374] on p "To make alcohol-free , substitute food-grade vegetable glycerin for the alcohol…" at bounding box center [569, 373] width 770 height 19
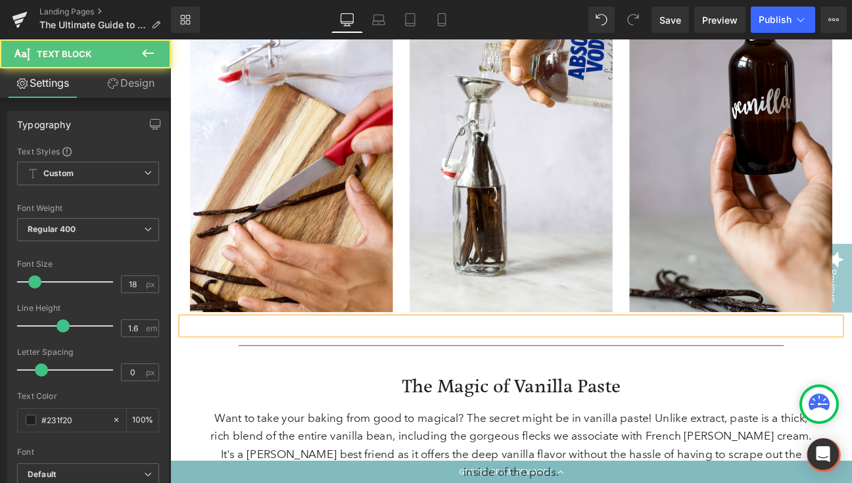
click at [511, 374] on p at bounding box center [569, 373] width 770 height 19
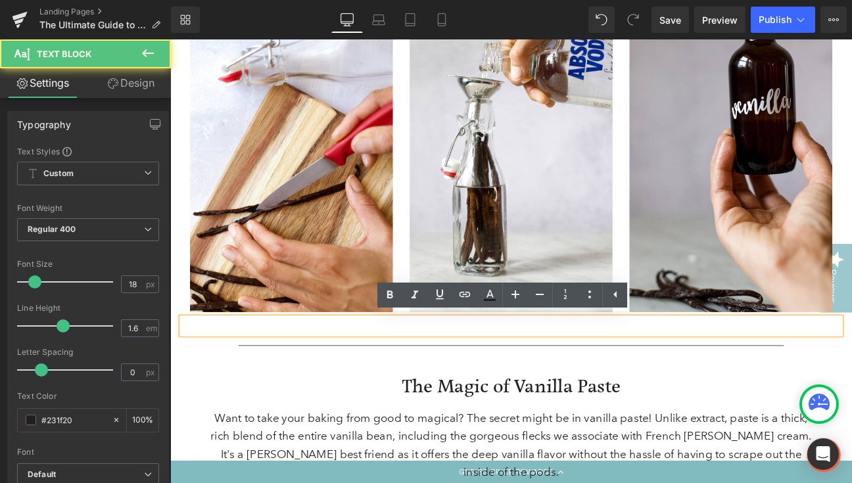
click at [507, 413] on div "The Magic of Vanilla Paste Heading Want to take your baking from good to magica…" at bounding box center [568, 487] width 789 height 149
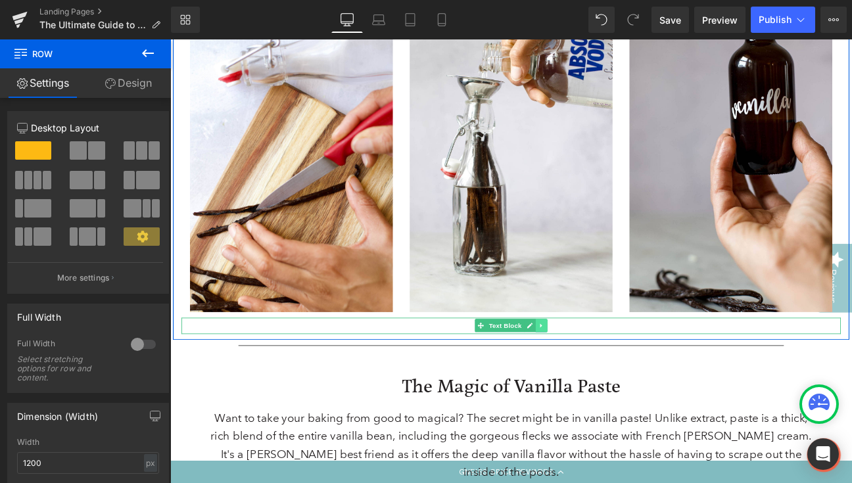
click at [602, 370] on icon at bounding box center [603, 373] width 7 height 8
click at [608, 371] on icon at bounding box center [610, 373] width 7 height 7
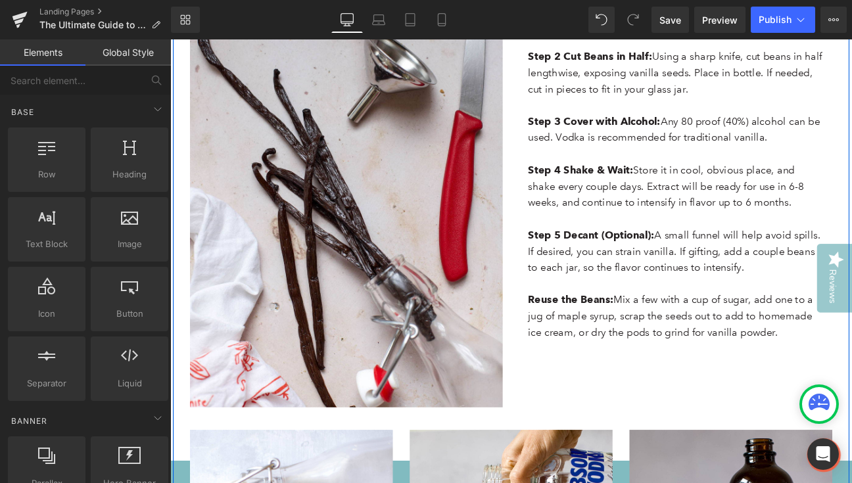
scroll to position [622, 0]
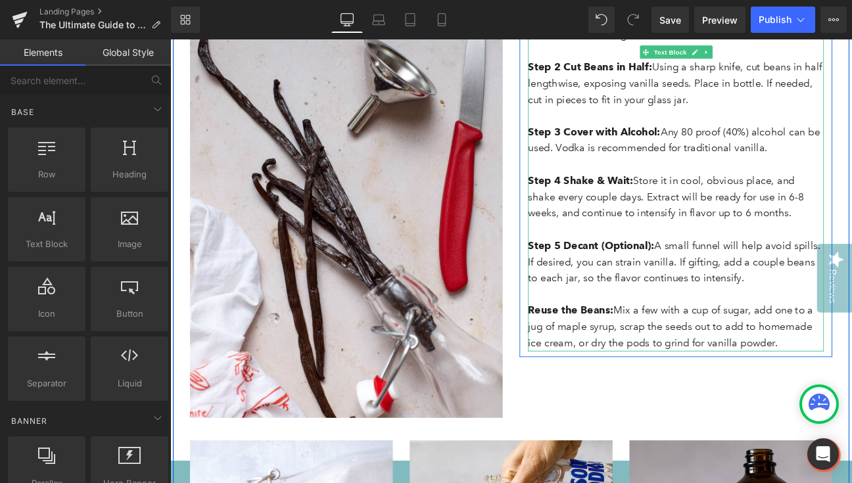
click at [852, 157] on p "Step 3 Cover with Alcohol: Any 80 proof (40%) alcohol can be used. Vodka is rec…" at bounding box center [760, 157] width 345 height 38
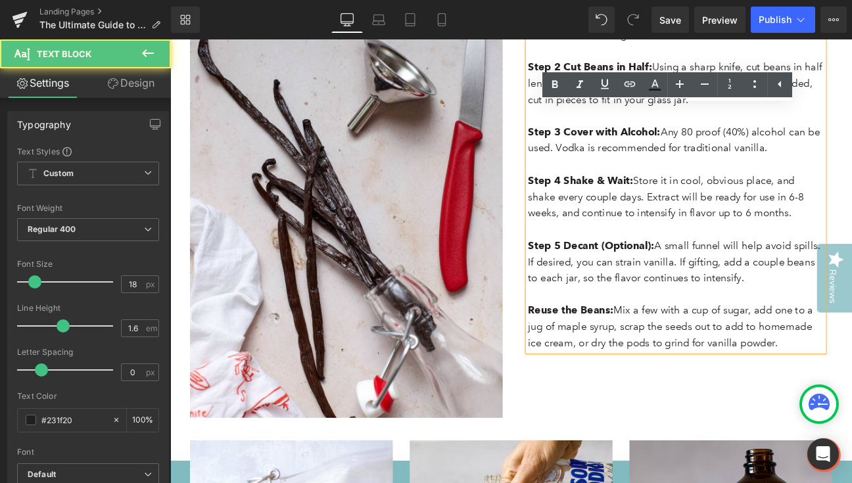
click at [852, 157] on p "Step 3 Cover with Alcohol: Any 80 proof (40%) alcohol can be used. Vodka is rec…" at bounding box center [760, 157] width 345 height 38
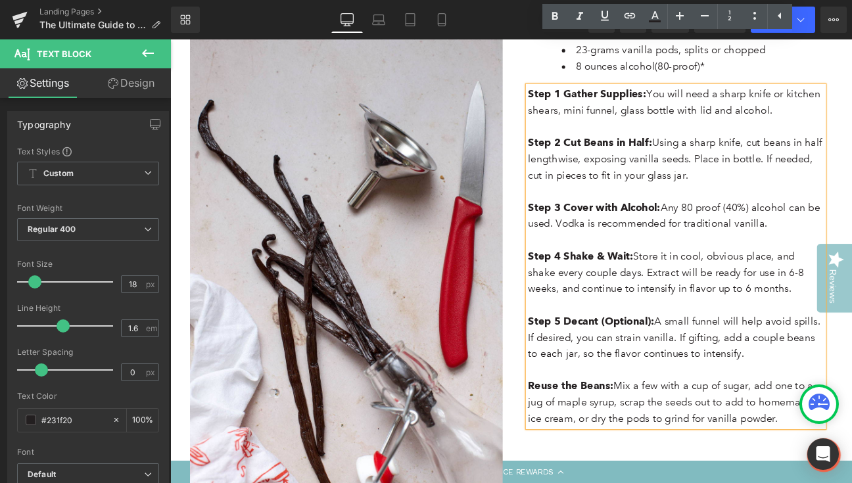
click at [852, 157] on div "Step 1 Gather Supplies: You will need a sharp knife or kitchen shears, mini fun…" at bounding box center [760, 293] width 345 height 398
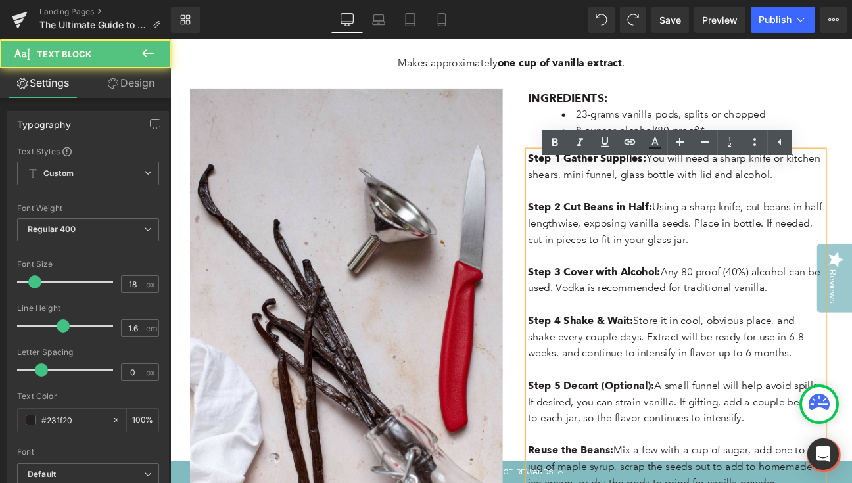
scroll to position [435, 0]
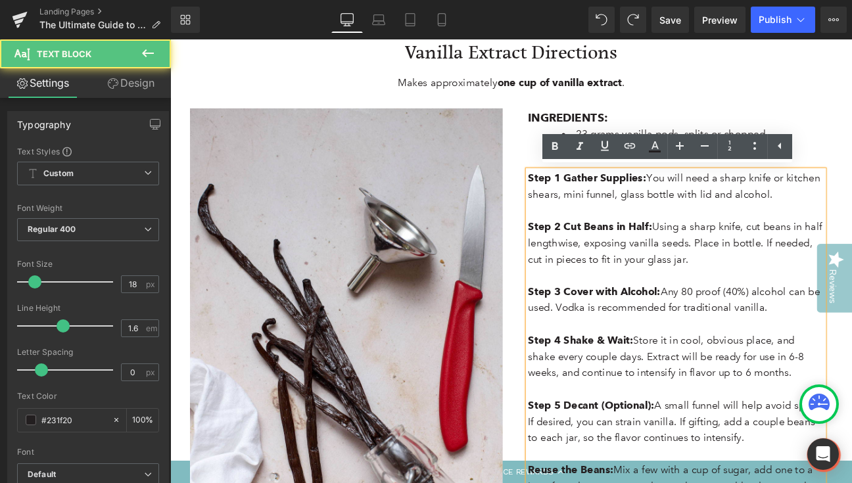
click at [852, 355] on p "Step 3 Cover with Alcohol: Any 80 proof (40%) alcohol can be used. Vodka is rec…" at bounding box center [760, 343] width 345 height 38
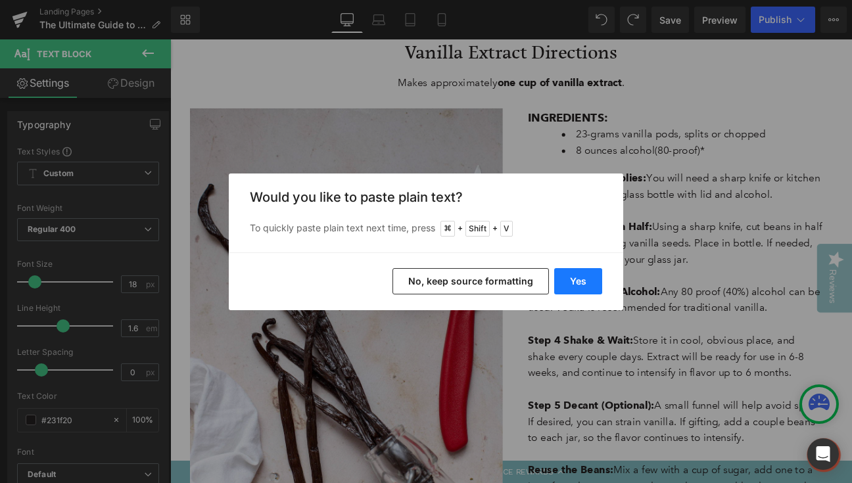
click at [581, 288] on button "Yes" at bounding box center [578, 281] width 48 height 26
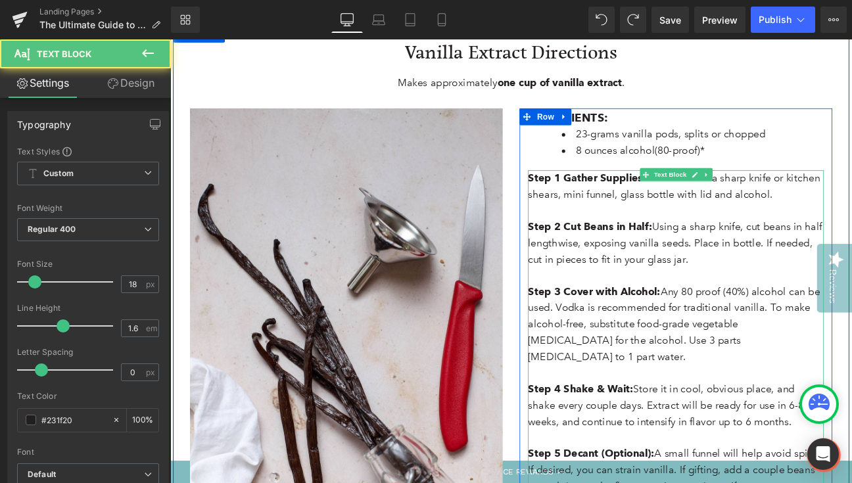
click at [821, 374] on p "Step 3 Cover with Alcohol: Any 80 proof (40%) alcohol can be used. Vodka is rec…" at bounding box center [760, 371] width 345 height 95
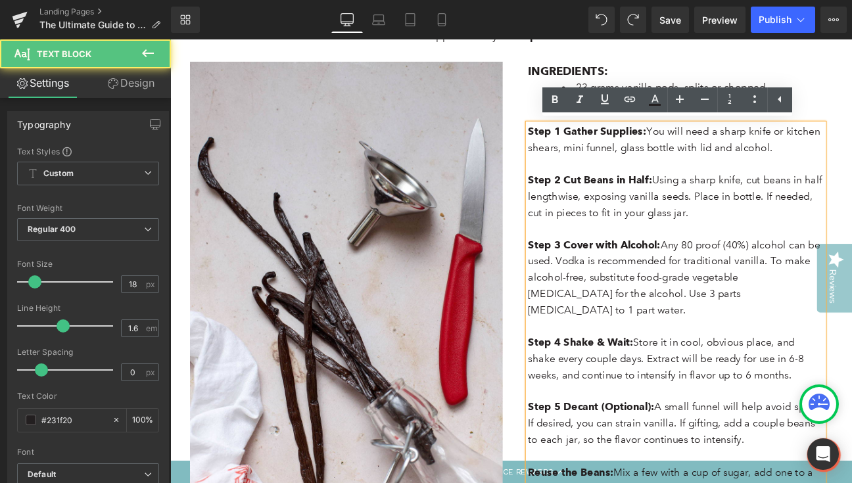
scroll to position [503, 0]
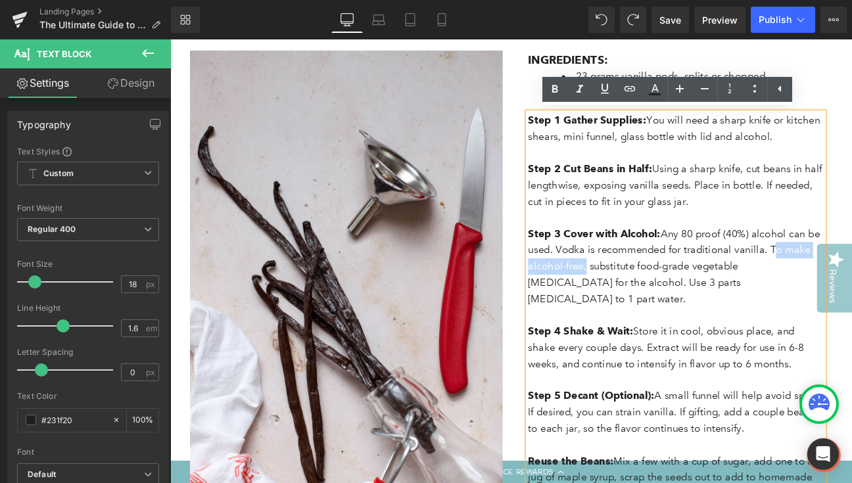
drag, startPoint x: 868, startPoint y: 279, endPoint x: 649, endPoint y: 299, distance: 220.6
click at [649, 299] on p "Step 3 Cover with Alcohol: Any 80 proof (40%) alcohol can be used. Vodka is rec…" at bounding box center [760, 304] width 345 height 95
click at [852, 278] on strong "To make alcohol-free" at bounding box center [752, 295] width 328 height 34
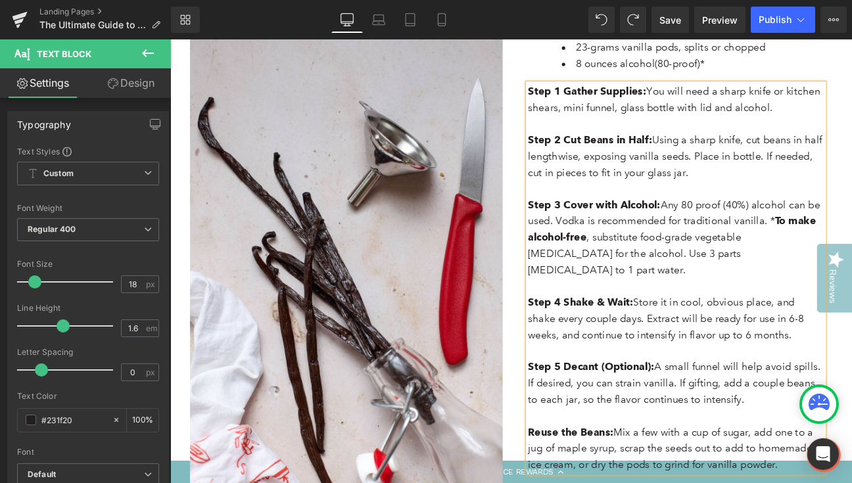
scroll to position [539, 0]
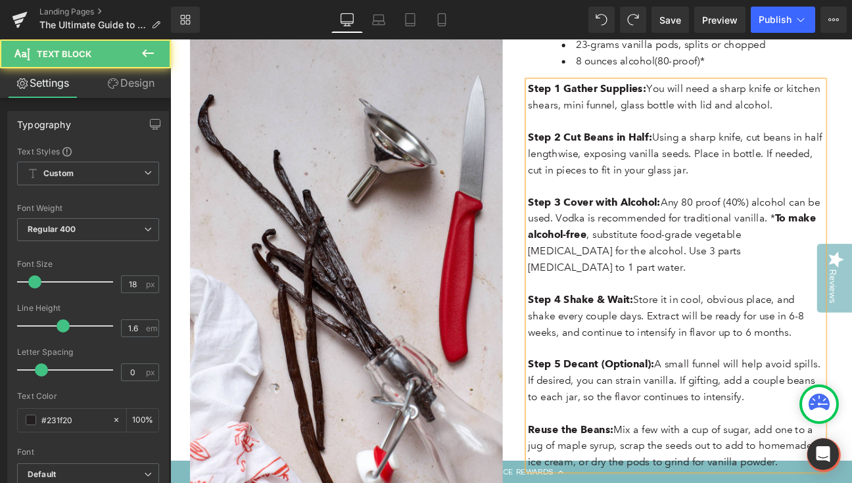
click at [712, 259] on p "Step 3 Cover with Alcohol: Any 80 proof (40%) alcohol can be used. Vodka is rec…" at bounding box center [760, 267] width 345 height 95
click at [629, 278] on p "Step 3 Cover with Alcohol: Any 80 proof (40%) alcohol can be used. Vodka is rec…" at bounding box center [760, 267] width 345 height 95
drag, startPoint x: 806, startPoint y: 280, endPoint x: 770, endPoint y: 280, distance: 36.2
click at [770, 280] on p "Step 3 Cover with Alcohol: Any 80 proof (40%) alcohol can be used. Vodka is rec…" at bounding box center [760, 267] width 345 height 95
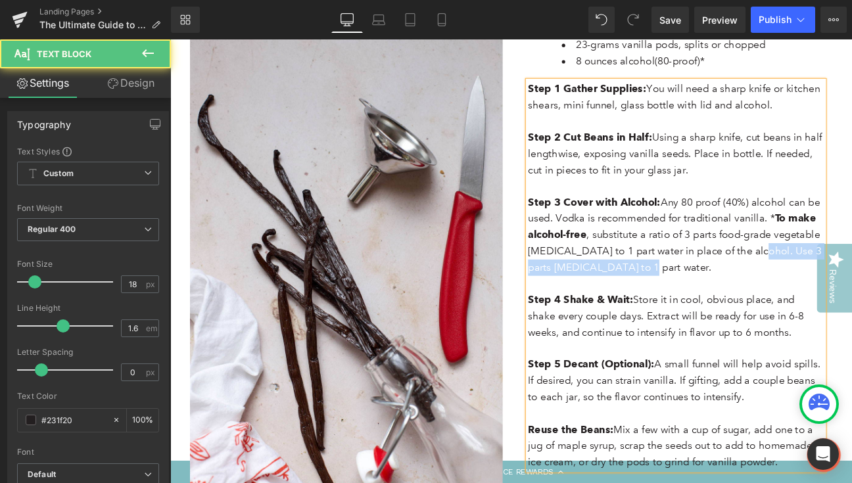
drag, startPoint x: 827, startPoint y: 297, endPoint x: 842, endPoint y: 279, distance: 23.3
click at [842, 279] on p "Step 3 Cover with Alcohol: Any 80 proof (40%) alcohol can be used. Vodka is rec…" at bounding box center [760, 267] width 345 height 95
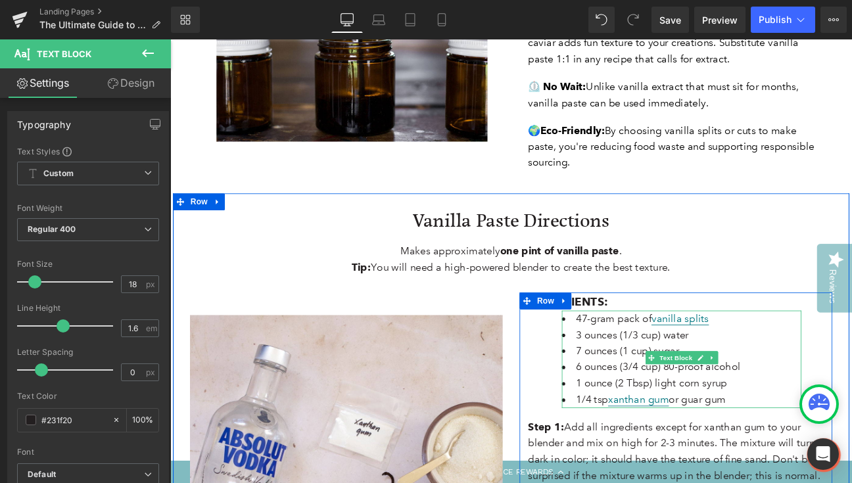
scroll to position [1882, 0]
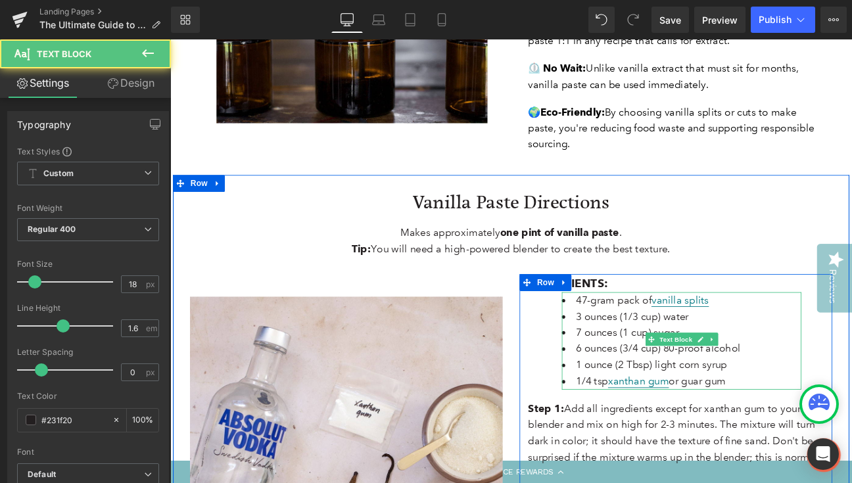
click at [718, 374] on span "7 ounces (1 cup) sugar" at bounding box center [704, 381] width 120 height 14
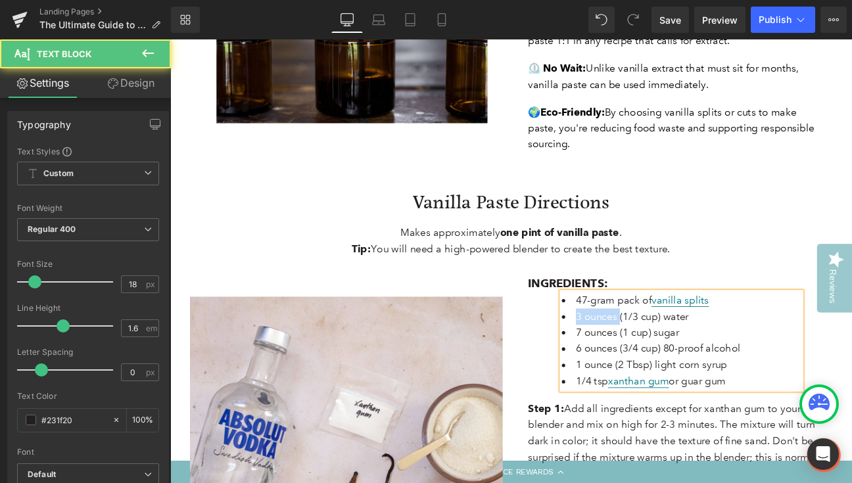
drag, startPoint x: 687, startPoint y: 330, endPoint x: 637, endPoint y: 331, distance: 50.6
click at [644, 356] on span "3 ounces (1/3 cup) water" at bounding box center [710, 363] width 132 height 14
click at [680, 356] on span "1/3 cup) water" at bounding box center [682, 363] width 77 height 14
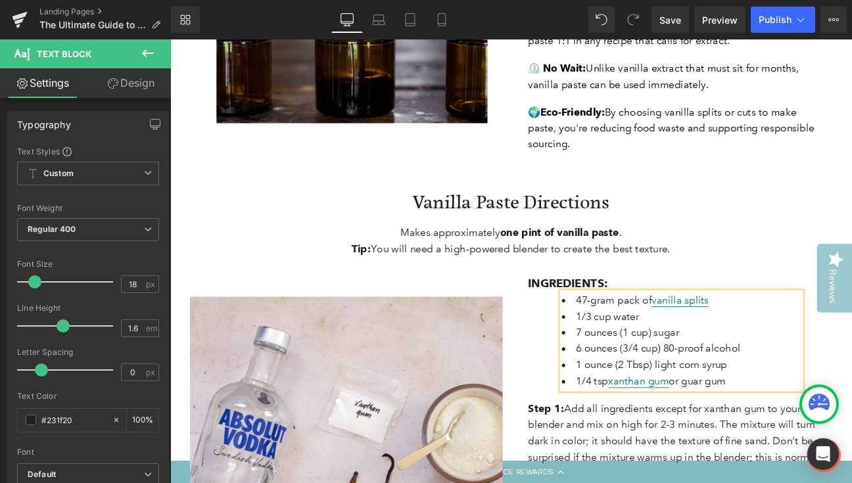
click at [719, 354] on li "1/3 cup water" at bounding box center [767, 363] width 280 height 19
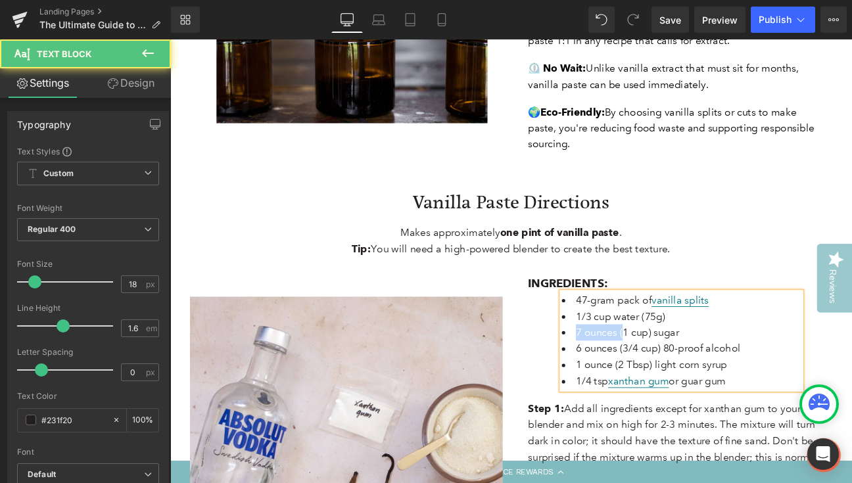
drag, startPoint x: 693, startPoint y: 349, endPoint x: 638, endPoint y: 349, distance: 55.3
click at [644, 374] on span "7 ounces (1 cup) sugar" at bounding box center [704, 381] width 120 height 14
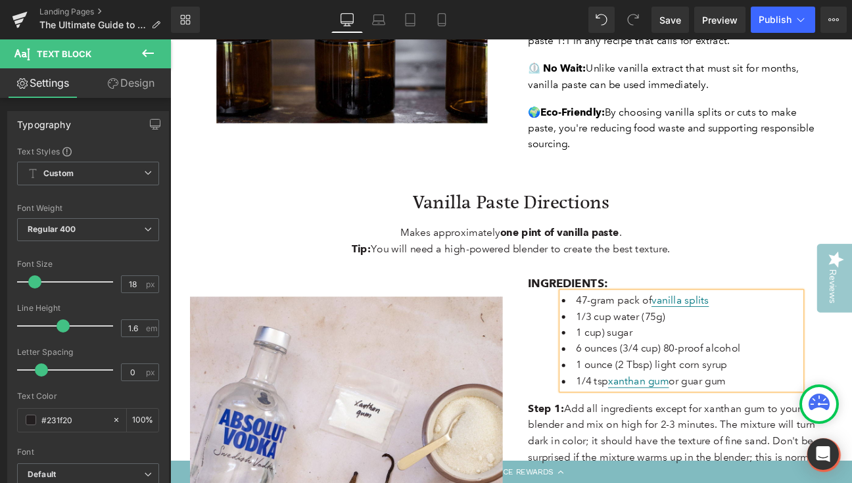
click at [670, 374] on span "1 cup) sugar" at bounding box center [677, 381] width 66 height 14
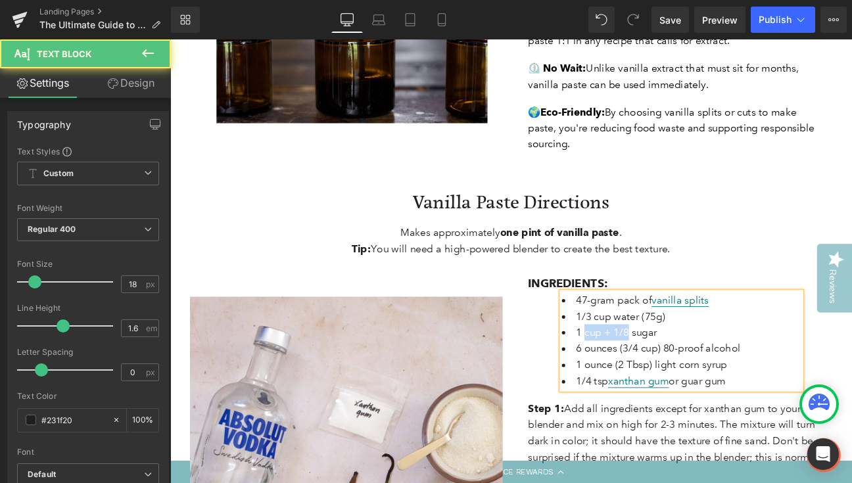
drag, startPoint x: 699, startPoint y: 347, endPoint x: 647, endPoint y: 347, distance: 51.3
click at [647, 374] on span "1 cup + 1/8 sugar" at bounding box center [691, 381] width 95 height 14
click at [750, 372] on li "1+1/8 cup sugar" at bounding box center [767, 381] width 280 height 19
drag, startPoint x: 691, startPoint y: 367, endPoint x: 638, endPoint y: 367, distance: 52.6
click at [644, 393] on span "6 ounces (3/4 cup) 80-proof alcohol" at bounding box center [740, 400] width 192 height 14
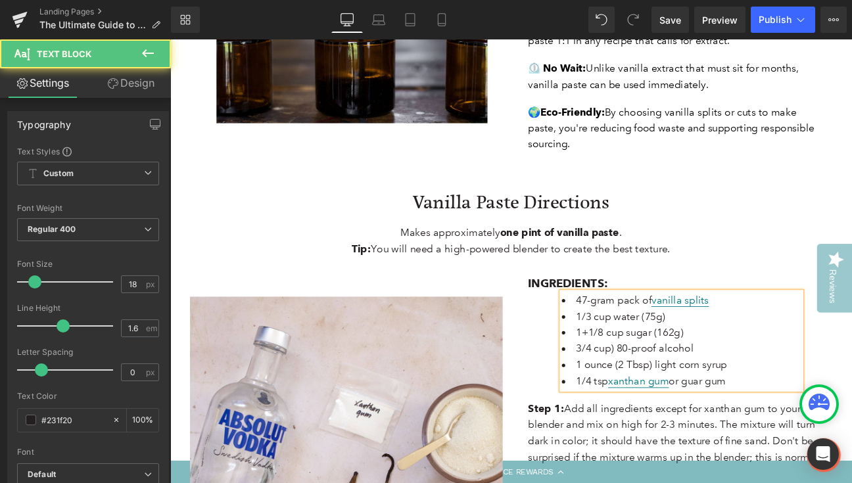
click at [681, 393] on span "3/4 cup) 80-proof alcohol" at bounding box center [712, 400] width 137 height 14
click at [796, 391] on li "3/4 cup 80-proof alcohol" at bounding box center [767, 400] width 280 height 19
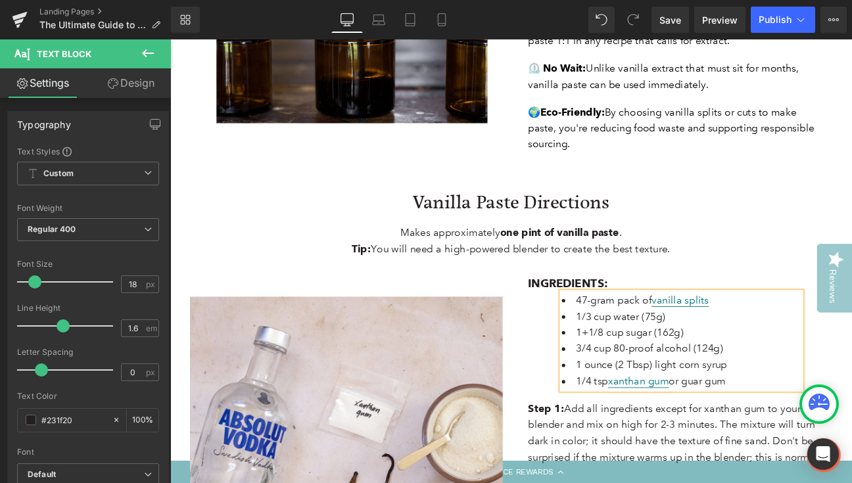
click at [796, 393] on span "3/4 cup 80-proof alcohol (124g)" at bounding box center [729, 400] width 171 height 14
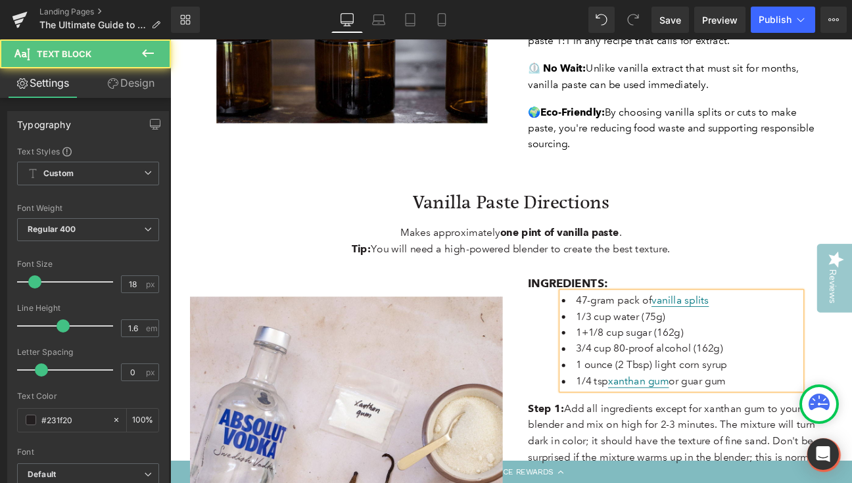
click at [749, 374] on span "1+1/8 cup sugar (162g)" at bounding box center [706, 381] width 125 height 14
drag, startPoint x: 685, startPoint y: 387, endPoint x: 638, endPoint y: 387, distance: 47.4
click at [644, 412] on span "1 ounce (2 Tbsp) light corn syrup" at bounding box center [732, 419] width 176 height 14
click at [675, 412] on span "2 Tbsp) light corn syrup" at bounding box center [707, 419] width 127 height 14
click at [764, 410] on li "2 Tbsp light corn syrup" at bounding box center [767, 419] width 280 height 19
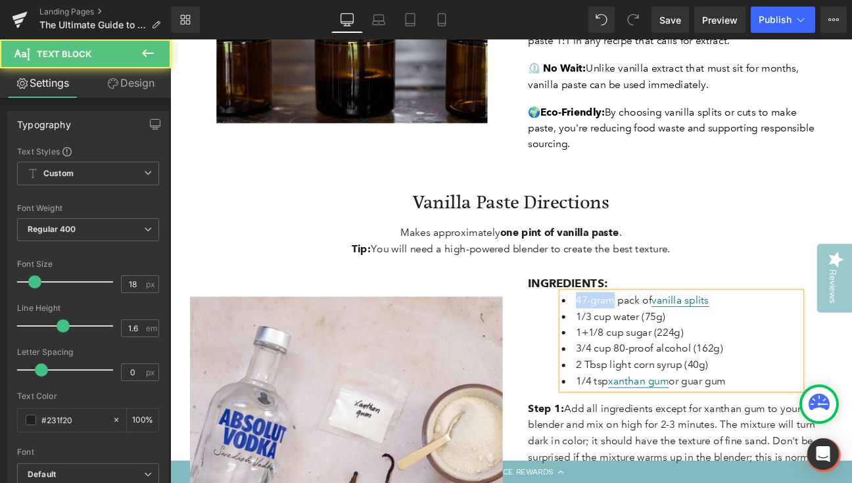
drag, startPoint x: 682, startPoint y: 315, endPoint x: 639, endPoint y: 314, distance: 43.4
click at [644, 337] on span "47-gram pack of vanilla splits" at bounding box center [721, 344] width 155 height 15
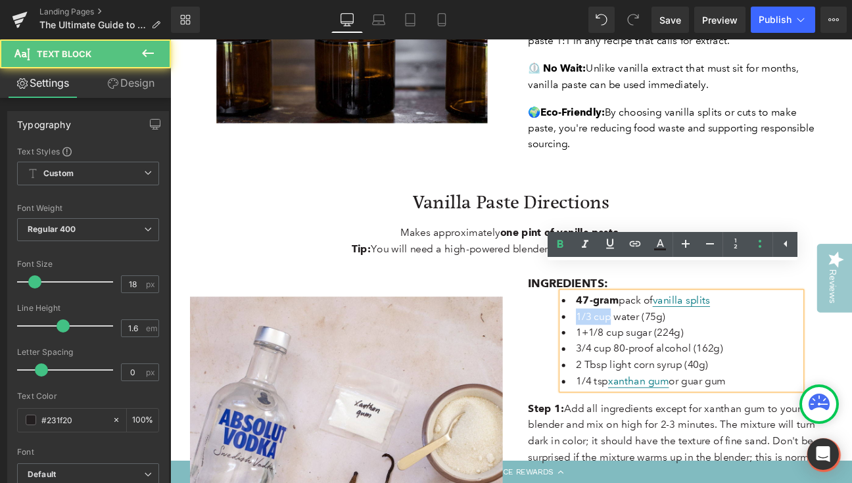
drag, startPoint x: 677, startPoint y: 332, endPoint x: 637, endPoint y: 330, distance: 40.9
click at [644, 356] on span "1/3 cup water (75g)" at bounding box center [696, 363] width 104 height 14
click at [670, 374] on span "1+1/8 cup sugar (224g)" at bounding box center [706, 381] width 125 height 14
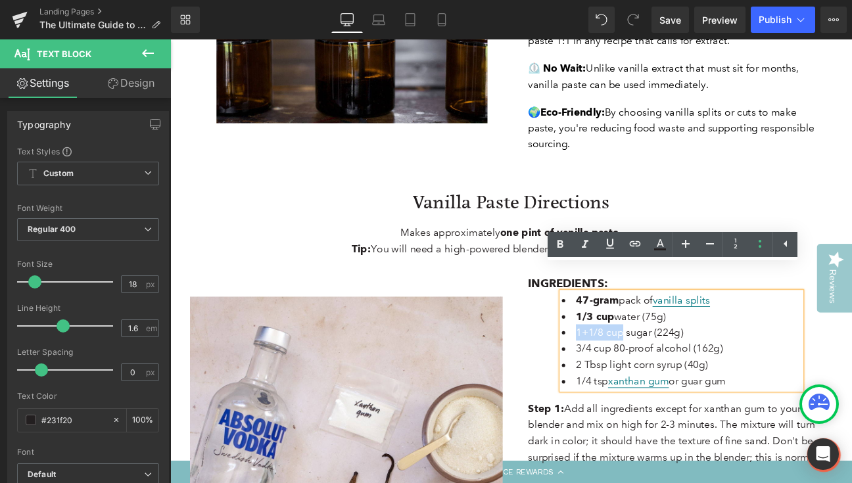
drag, startPoint x: 690, startPoint y: 349, endPoint x: 635, endPoint y: 349, distance: 55.2
click at [635, 372] on li "1+1/8 cup sugar (224g)" at bounding box center [767, 381] width 280 height 19
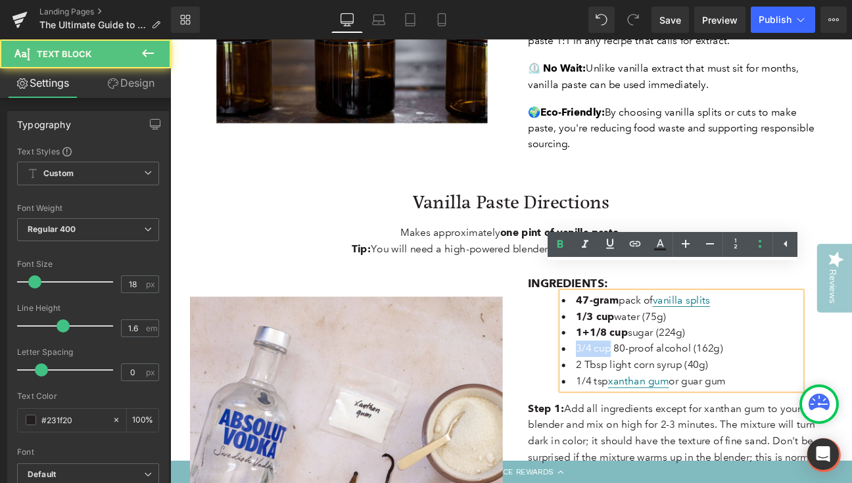
drag, startPoint x: 675, startPoint y: 369, endPoint x: 636, endPoint y: 369, distance: 38.8
click at [644, 393] on span "3/4 cup 80-proof alcohol (162g)" at bounding box center [729, 400] width 171 height 14
drag, startPoint x: 673, startPoint y: 388, endPoint x: 637, endPoint y: 388, distance: 36.2
click at [644, 412] on span "2 Tbsp light corn syrup (40g)" at bounding box center [721, 419] width 154 height 14
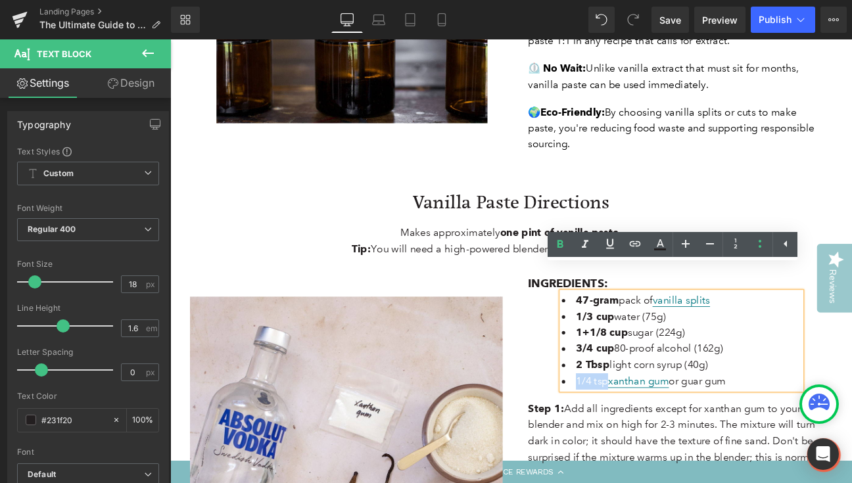
drag, startPoint x: 671, startPoint y: 407, endPoint x: 639, endPoint y: 406, distance: 32.2
click at [644, 431] on span "1/4 tsp xanthan gum or guar gum" at bounding box center [731, 438] width 175 height 15
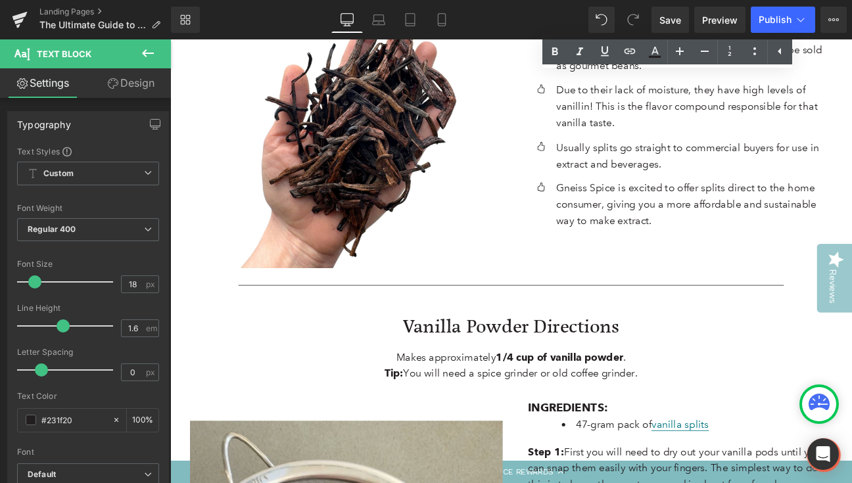
scroll to position [3106, 0]
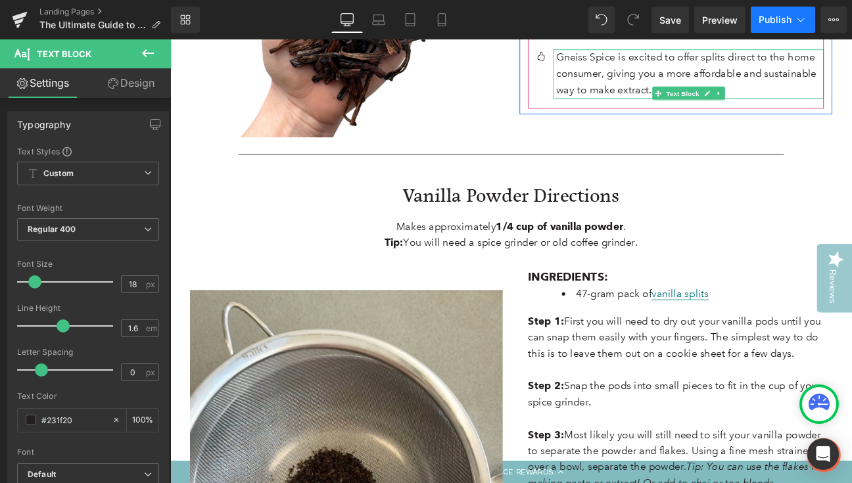
click at [776, 24] on span "Publish" at bounding box center [775, 19] width 33 height 11
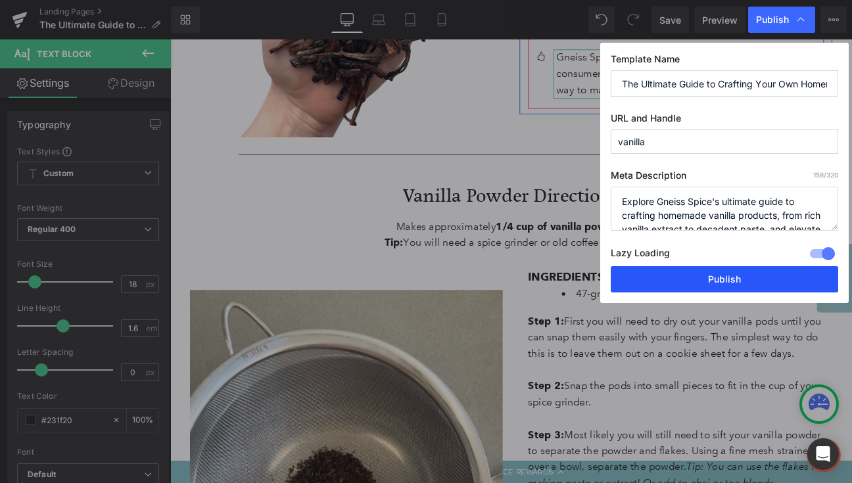
click at [697, 286] on button "Publish" at bounding box center [725, 279] width 228 height 26
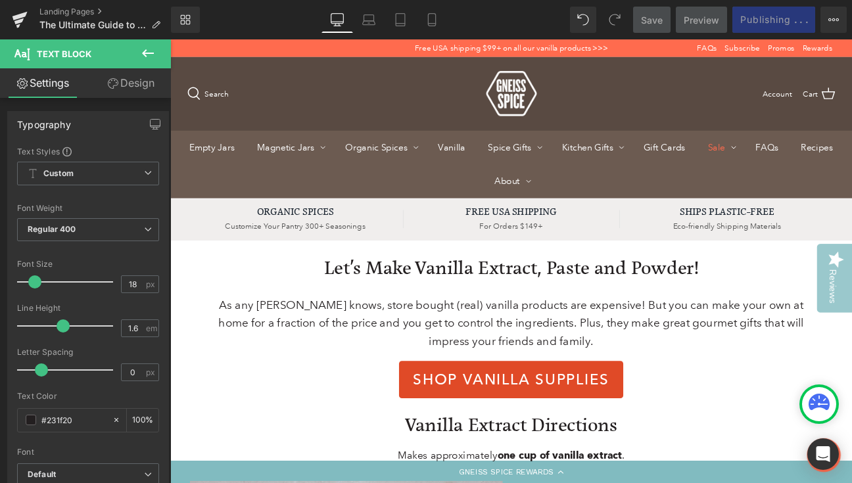
scroll to position [0, 0]
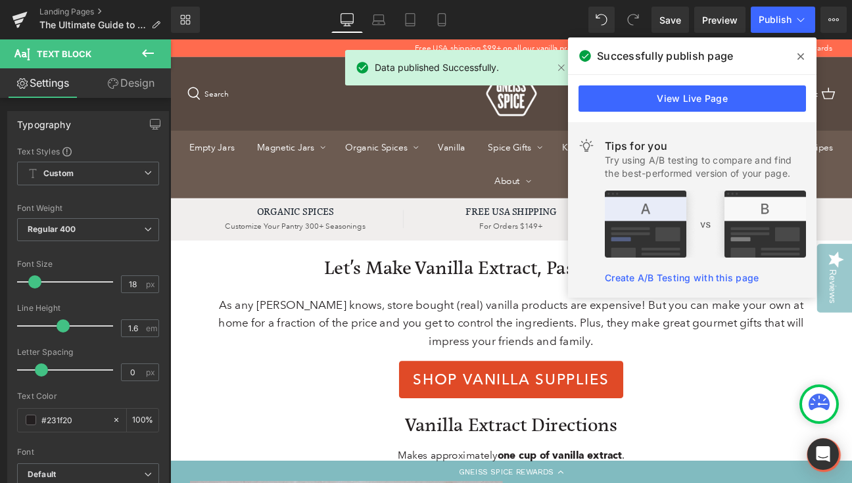
click at [801, 56] on icon at bounding box center [801, 56] width 7 height 7
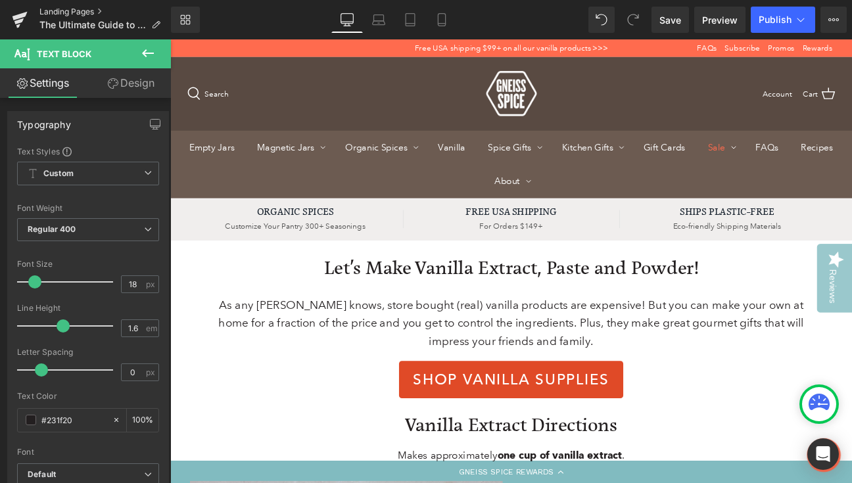
click at [70, 11] on link "Landing Pages" at bounding box center [105, 12] width 132 height 11
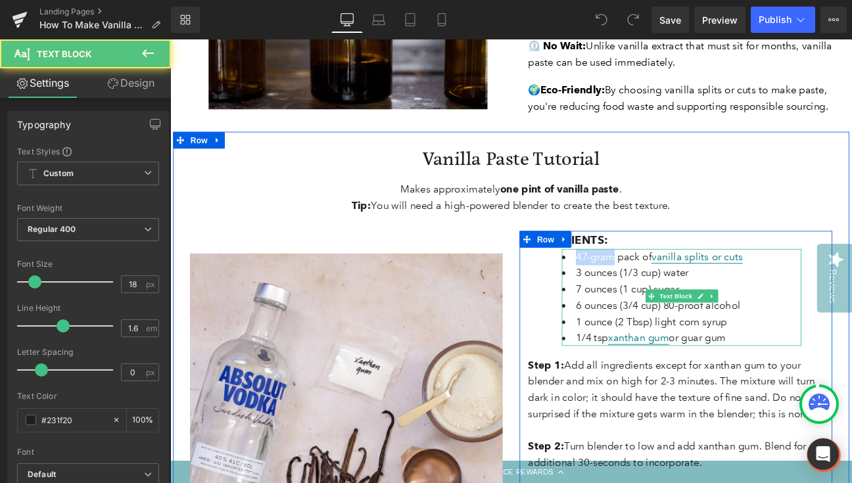
drag, startPoint x: 681, startPoint y: 264, endPoint x: 639, endPoint y: 264, distance: 42.1
click at [644, 286] on span "47-gram pack of vanilla splits or cuts" at bounding box center [741, 293] width 195 height 15
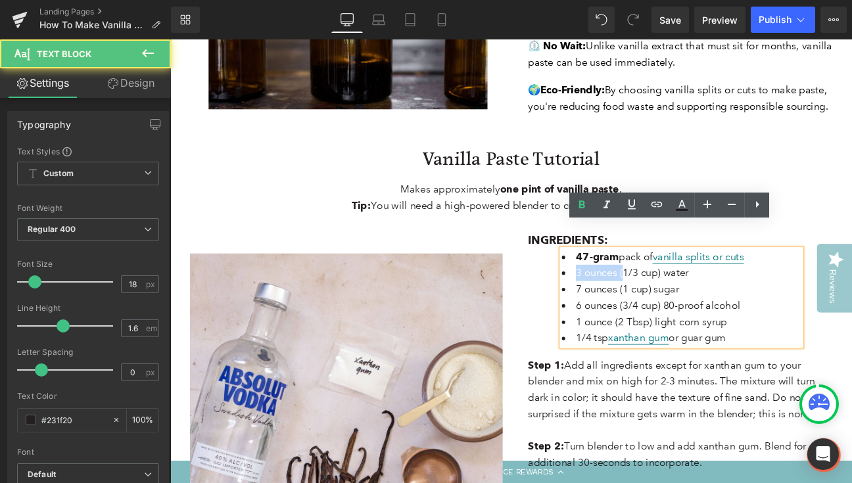
drag, startPoint x: 691, startPoint y: 283, endPoint x: 639, endPoint y: 283, distance: 52.6
click at [644, 305] on span "3 ounces (1/3 cup) water" at bounding box center [710, 312] width 132 height 14
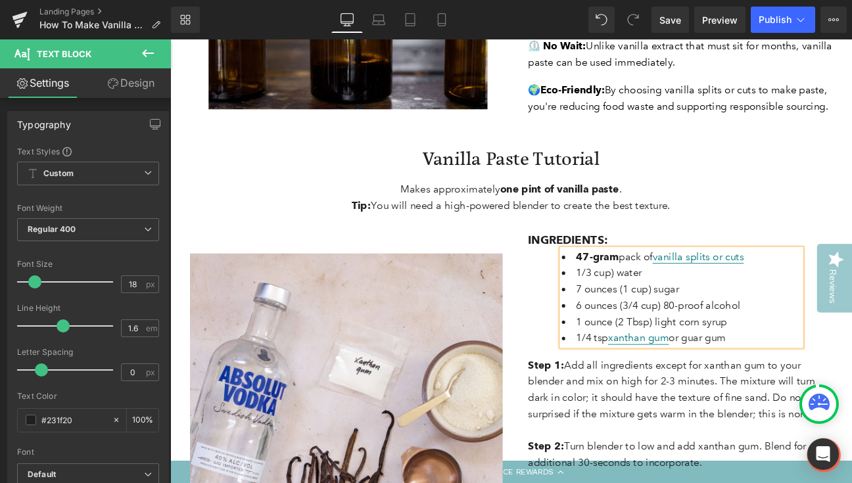
click at [679, 305] on span "1/3 cup) water" at bounding box center [682, 312] width 77 height 14
click at [731, 303] on li "1/3 cup water" at bounding box center [767, 312] width 280 height 19
drag, startPoint x: 691, startPoint y: 301, endPoint x: 634, endPoint y: 301, distance: 57.2
click at [634, 322] on li "7 ounces (1 cup) sugar" at bounding box center [767, 331] width 280 height 19
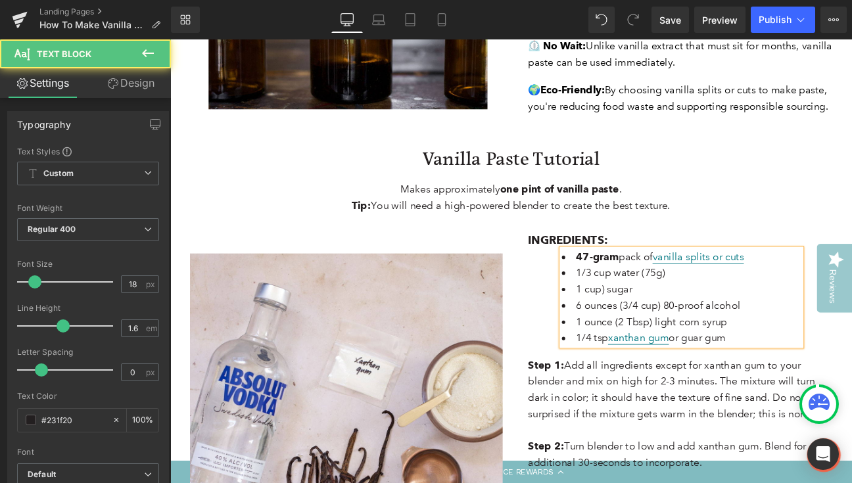
click at [670, 324] on span "1 cup) sugar" at bounding box center [677, 331] width 66 height 14
click at [647, 324] on span "1 cup + 1/ sugar" at bounding box center [688, 331] width 88 height 14
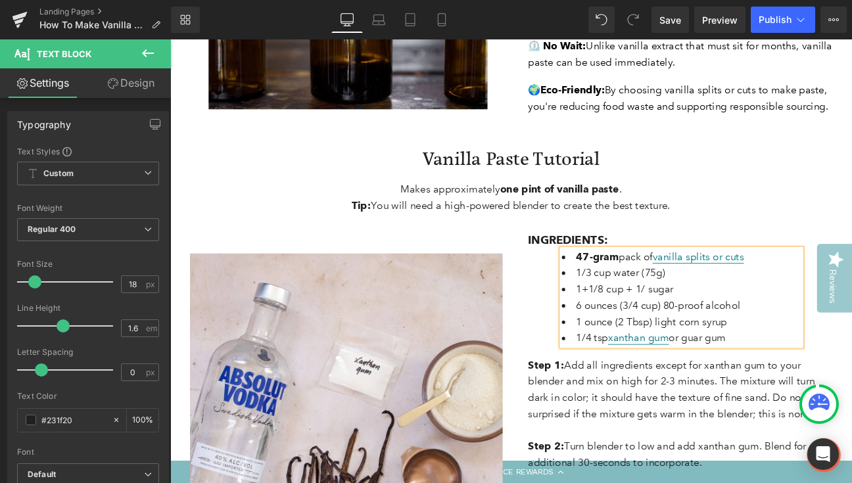
click at [716, 324] on span "1+1/8 cup + 1/ sugar" at bounding box center [701, 331] width 114 height 14
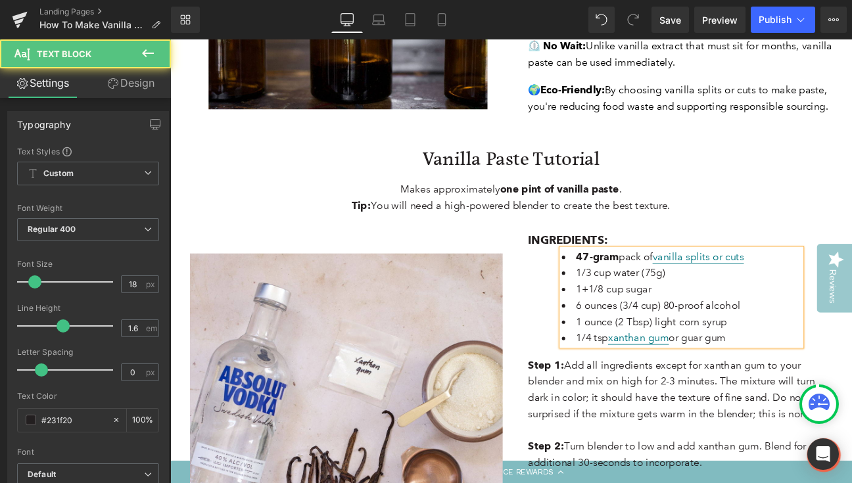
click at [754, 322] on li "1+1/8 cup sugar" at bounding box center [767, 331] width 280 height 19
drag, startPoint x: 691, startPoint y: 301, endPoint x: 637, endPoint y: 301, distance: 53.9
click at [644, 324] on span "1+1/8 cup sugar (224g)" at bounding box center [706, 331] width 125 height 14
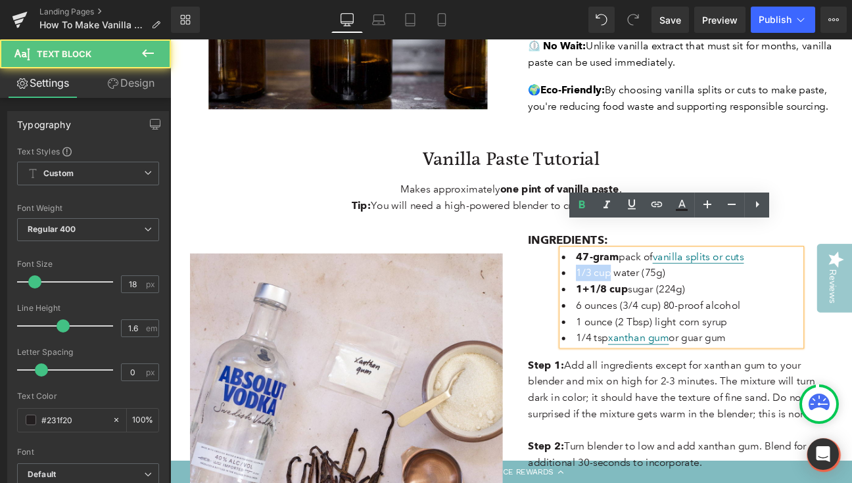
drag, startPoint x: 677, startPoint y: 282, endPoint x: 637, endPoint y: 282, distance: 40.1
click at [644, 305] on span "1/3 cup water (75g)" at bounding box center [696, 312] width 104 height 14
drag, startPoint x: 691, startPoint y: 320, endPoint x: 639, endPoint y: 321, distance: 52.6
click at [644, 343] on span "6 ounces (3/4 cup) 80-proof alcohol" at bounding box center [740, 350] width 192 height 14
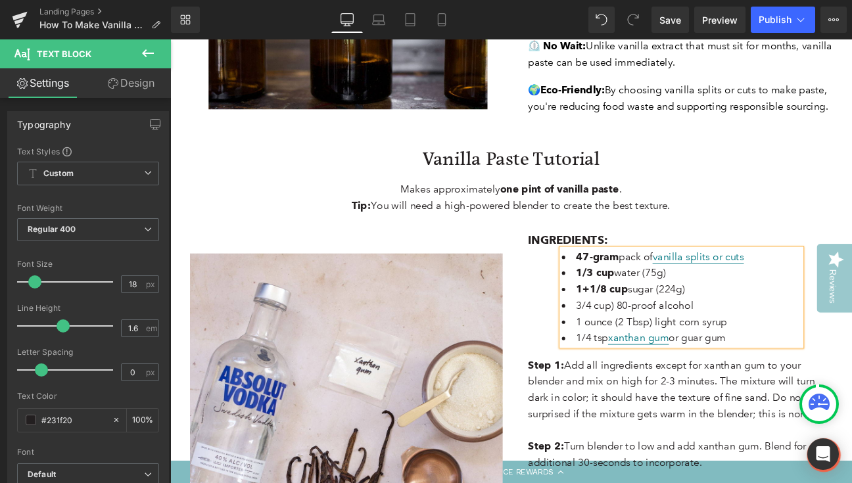
click at [680, 343] on span "3/4 cup) 80-proof alcohol" at bounding box center [712, 350] width 137 height 14
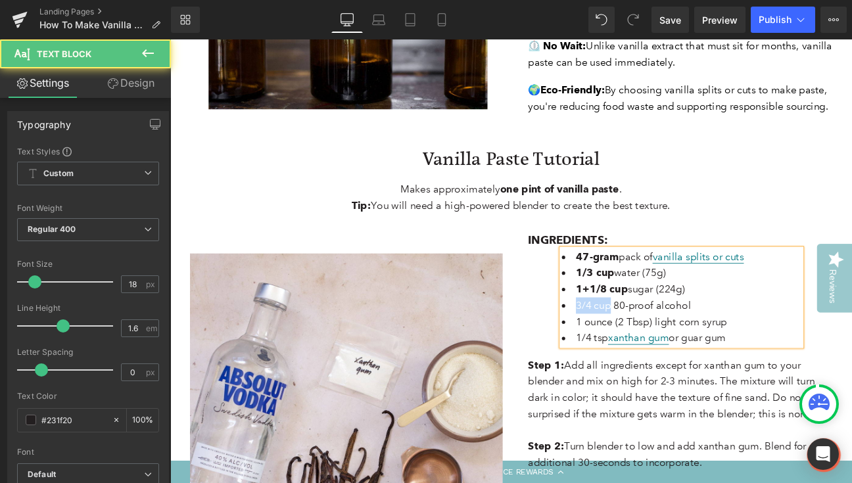
drag, startPoint x: 677, startPoint y: 320, endPoint x: 636, endPoint y: 320, distance: 40.8
click at [644, 343] on span "3/4 cup 80-proof alcohol" at bounding box center [711, 350] width 134 height 14
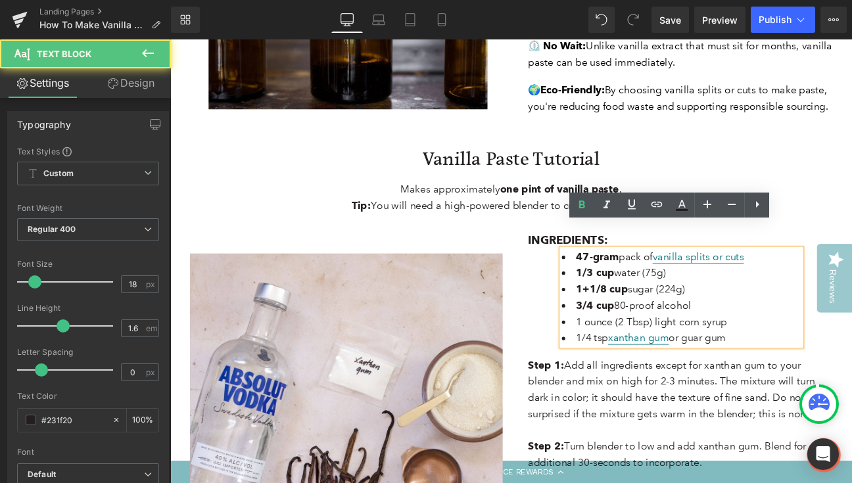
click at [799, 341] on li "3/4 cup 80-proof alcohol" at bounding box center [767, 350] width 280 height 19
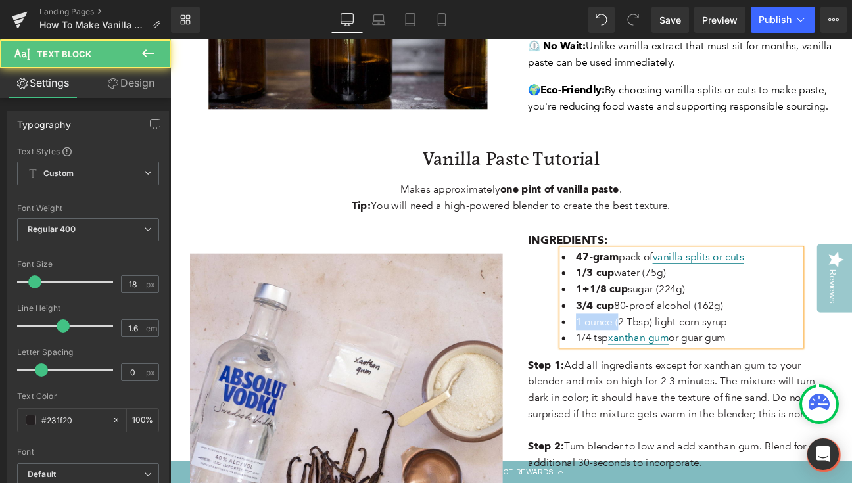
drag, startPoint x: 685, startPoint y: 337, endPoint x: 638, endPoint y: 339, distance: 46.7
click at [644, 362] on span "1 ounce (2 Tbsp) light corn syrup" at bounding box center [732, 369] width 176 height 14
click at [677, 362] on span "2 Tbsp) light corn syrup" at bounding box center [707, 369] width 127 height 14
click at [768, 360] on li "2 Tbsp light corn syrup" at bounding box center [767, 369] width 280 height 19
click at [650, 362] on span "2 Tbsp light corn syrup (40g)" at bounding box center [721, 369] width 154 height 14
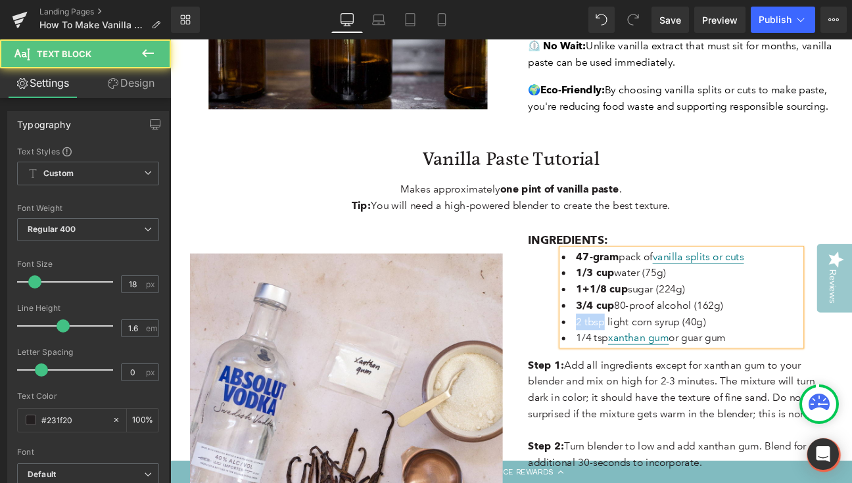
drag, startPoint x: 668, startPoint y: 339, endPoint x: 633, endPoint y: 340, distance: 34.2
click at [633, 360] on li "2 tbsp light corn syrup (40g)" at bounding box center [767, 369] width 280 height 19
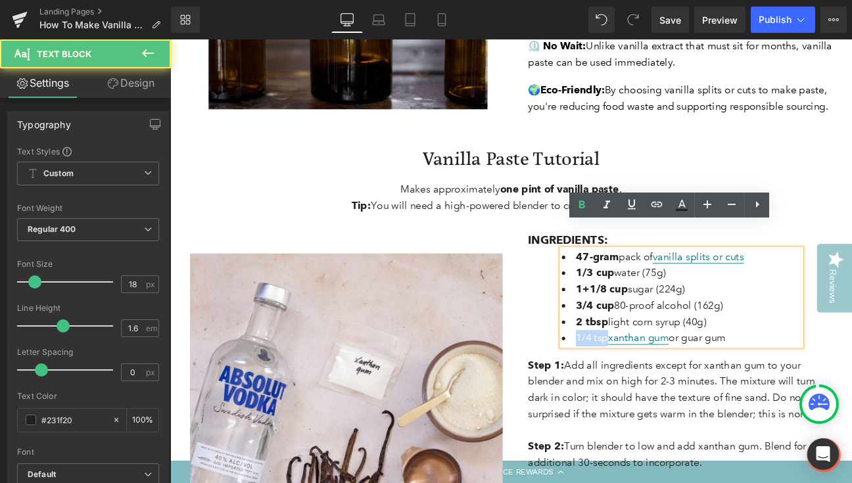
drag, startPoint x: 672, startPoint y: 358, endPoint x: 638, endPoint y: 358, distance: 33.5
click at [644, 381] on span "1/4 tsp xanthan gum or guar gum" at bounding box center [731, 388] width 175 height 15
click at [744, 410] on p "Step 1: Add all ingredients except for xanthan gum to your blender and mix on h…" at bounding box center [760, 448] width 345 height 76
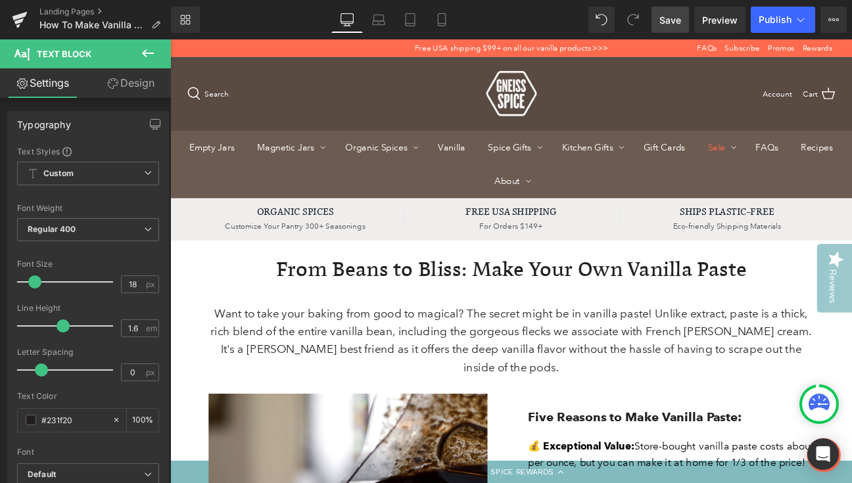
click at [673, 18] on span "Save" at bounding box center [671, 20] width 22 height 14
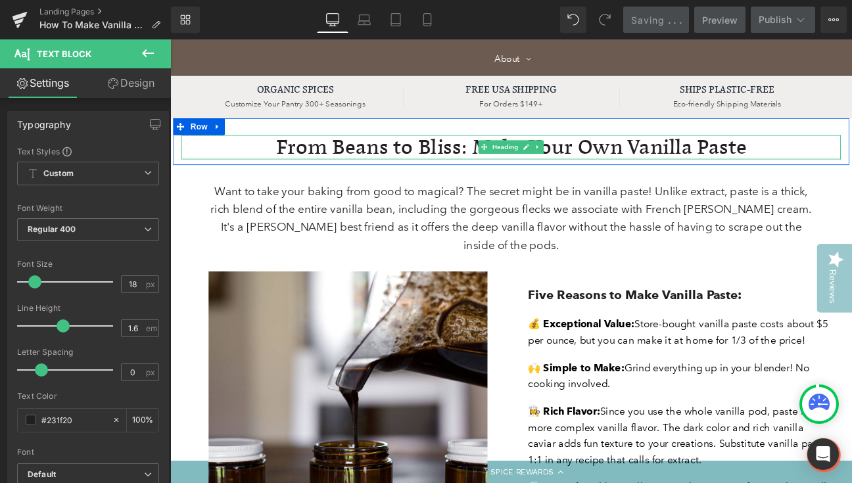
scroll to position [144, 0]
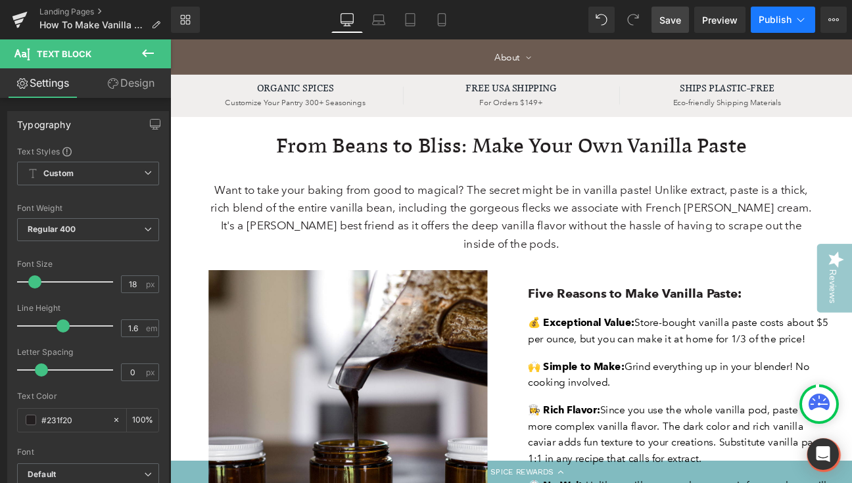
click at [800, 26] on button "Publish" at bounding box center [783, 20] width 64 height 26
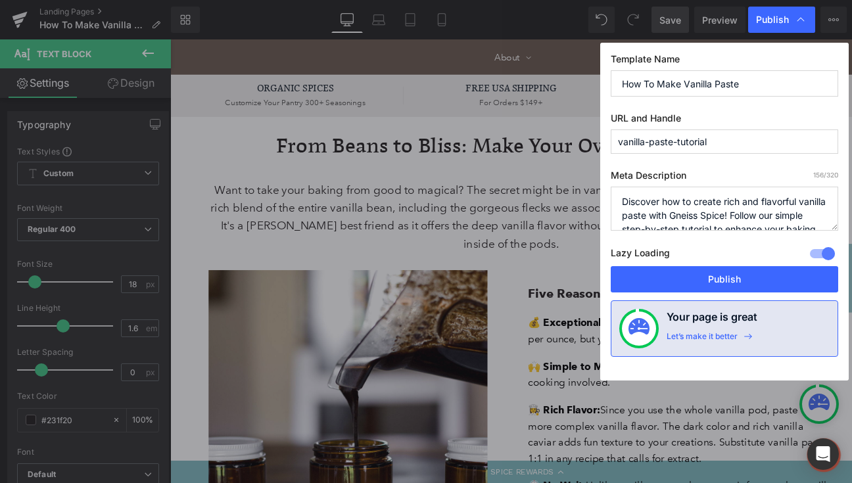
click at [765, 90] on input "How To Make Vanilla Paste" at bounding box center [725, 83] width 228 height 26
drag, startPoint x: 686, startPoint y: 85, endPoint x: 591, endPoint y: 76, distance: 95.2
click at [591, 76] on div "Publish Template Name How To Make Vanilla Paste URL and Handle vanilla-paste-tu…" at bounding box center [426, 241] width 852 height 483
click at [734, 82] on input "Vanilla Paste" at bounding box center [725, 83] width 228 height 26
click at [625, 80] on input "Vanilla Paste Recipe" at bounding box center [725, 83] width 228 height 26
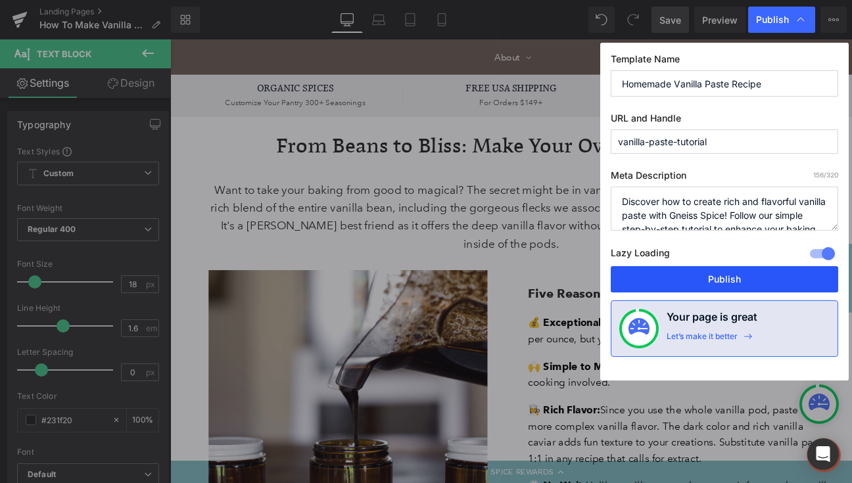
type input "Homemade Vanilla Paste Recipe"
click at [706, 278] on button "Publish" at bounding box center [725, 279] width 228 height 26
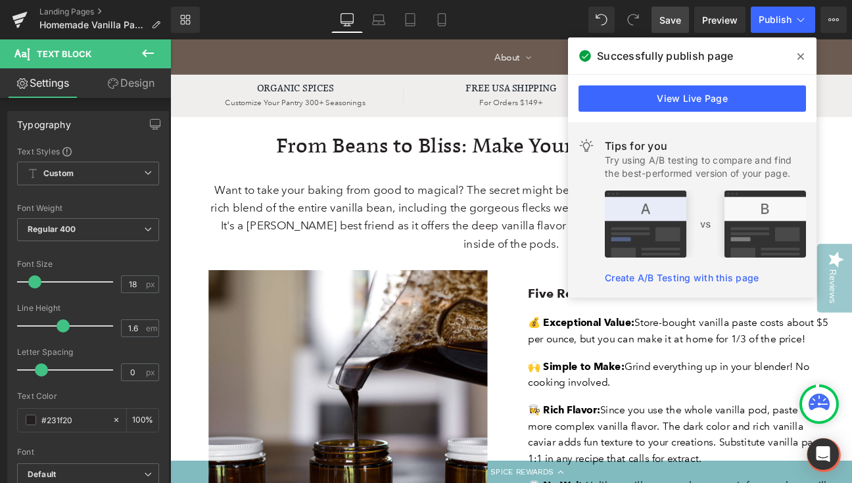
click at [802, 51] on span at bounding box center [801, 56] width 21 height 21
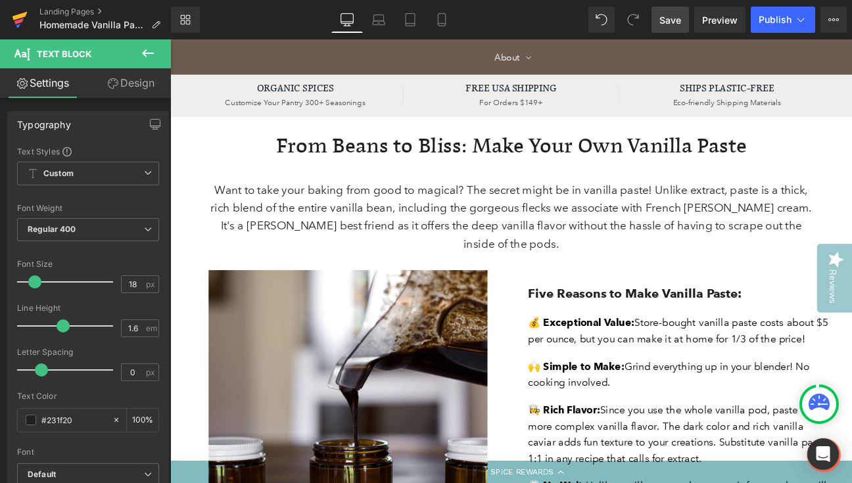
click at [14, 20] on icon at bounding box center [20, 19] width 16 height 33
